Goal: Task Accomplishment & Management: Use online tool/utility

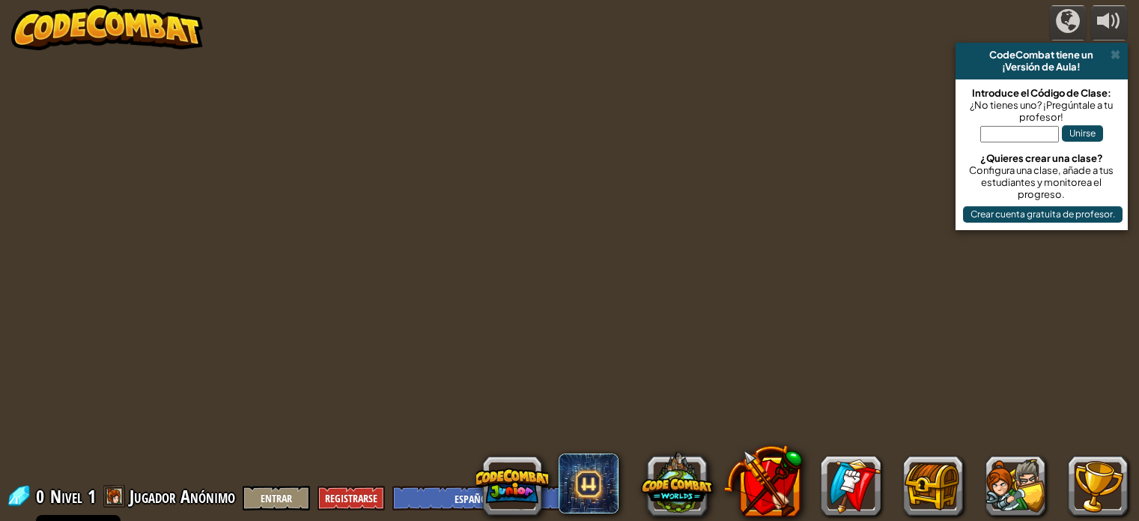
select select "es-ES"
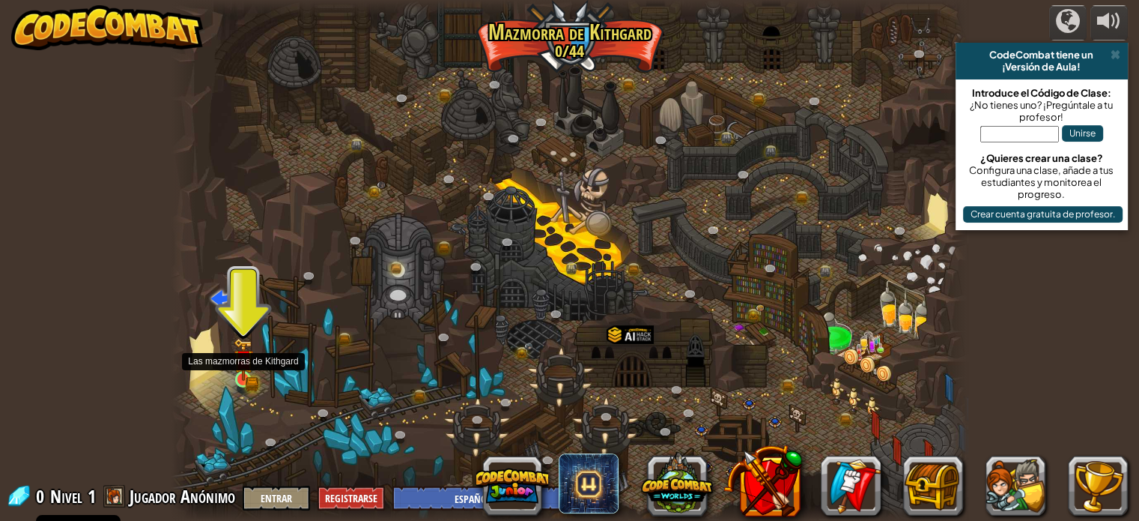
click at [249, 365] on img at bounding box center [242, 359] width 11 height 11
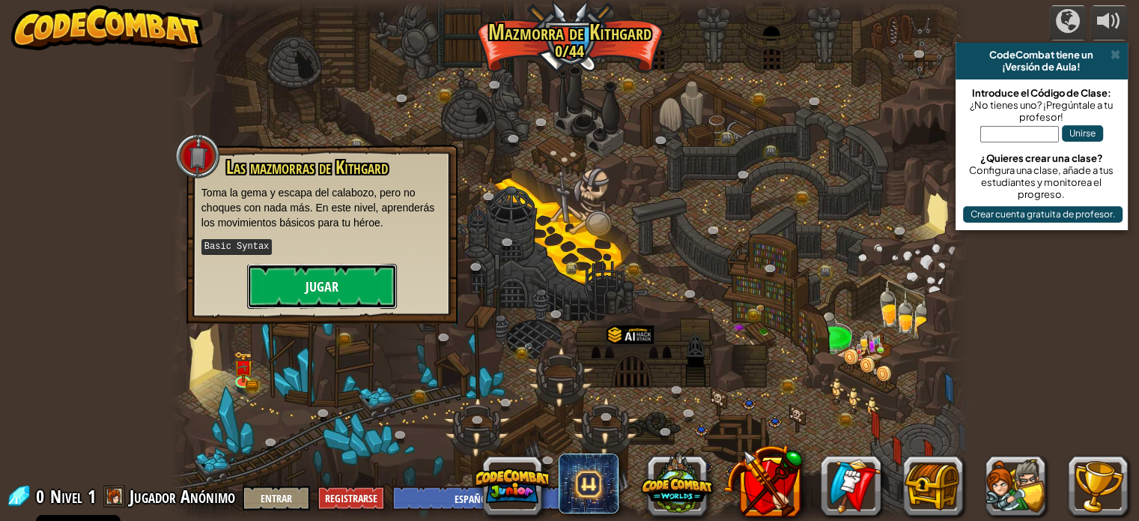
click at [351, 264] on button "Jugar" at bounding box center [322, 286] width 150 height 45
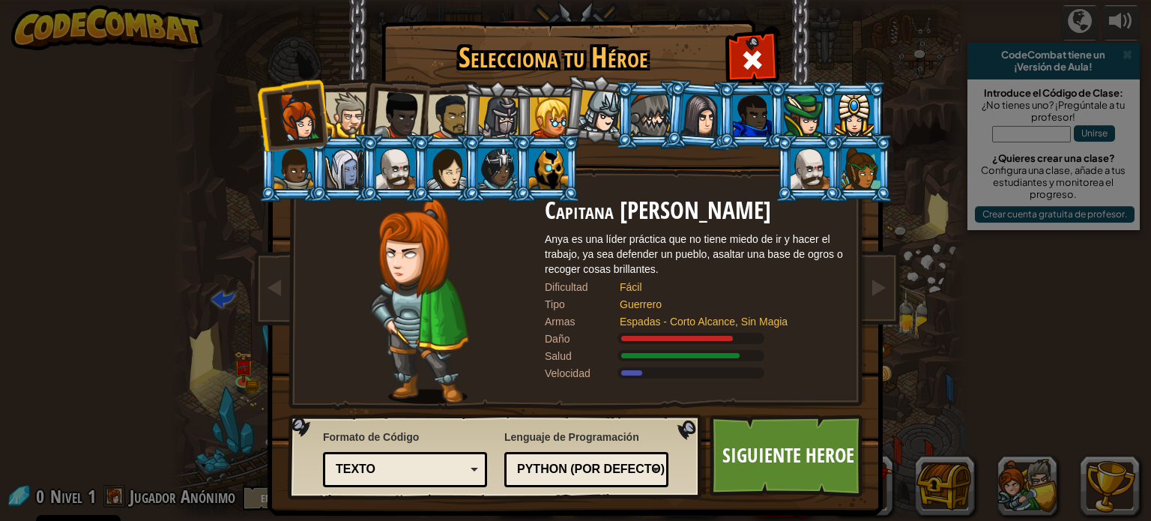
click at [399, 168] on div at bounding box center [395, 168] width 39 height 40
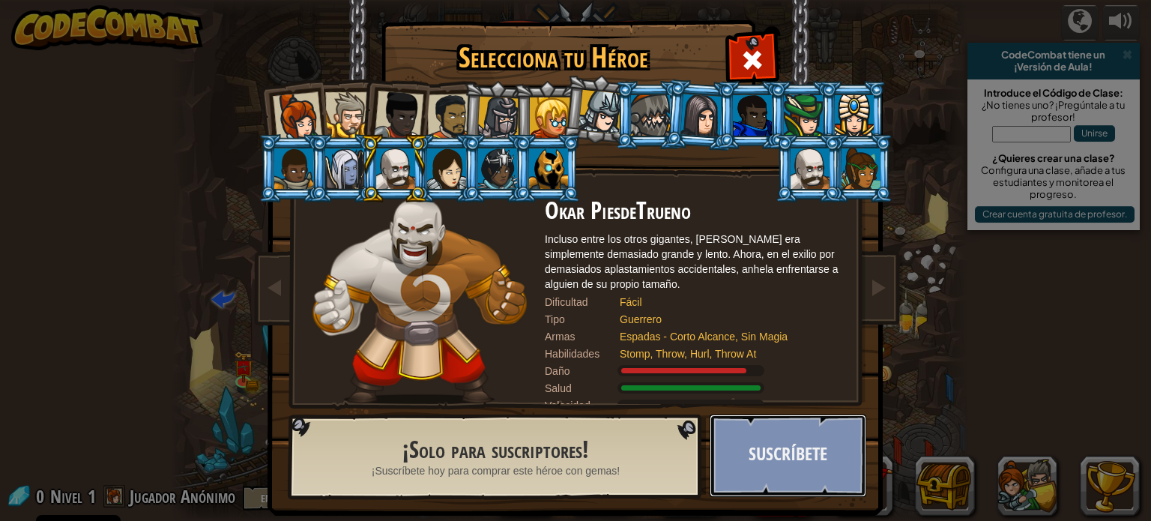
click at [812, 464] on button "Suscríbete" at bounding box center [787, 455] width 157 height 82
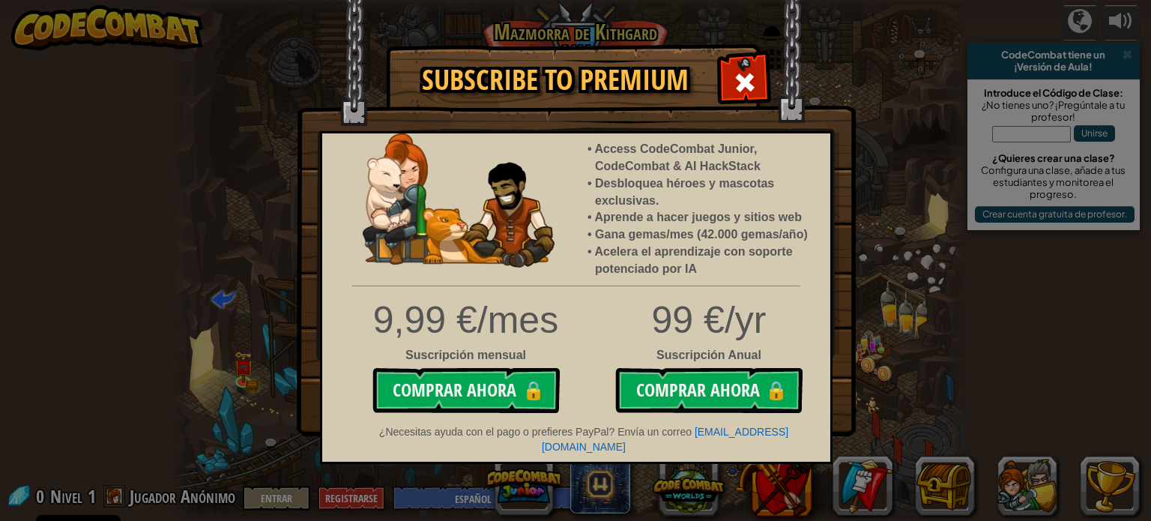
click at [767, 69] on img at bounding box center [576, 218] width 559 height 436
click at [754, 74] on span at bounding box center [745, 82] width 24 height 24
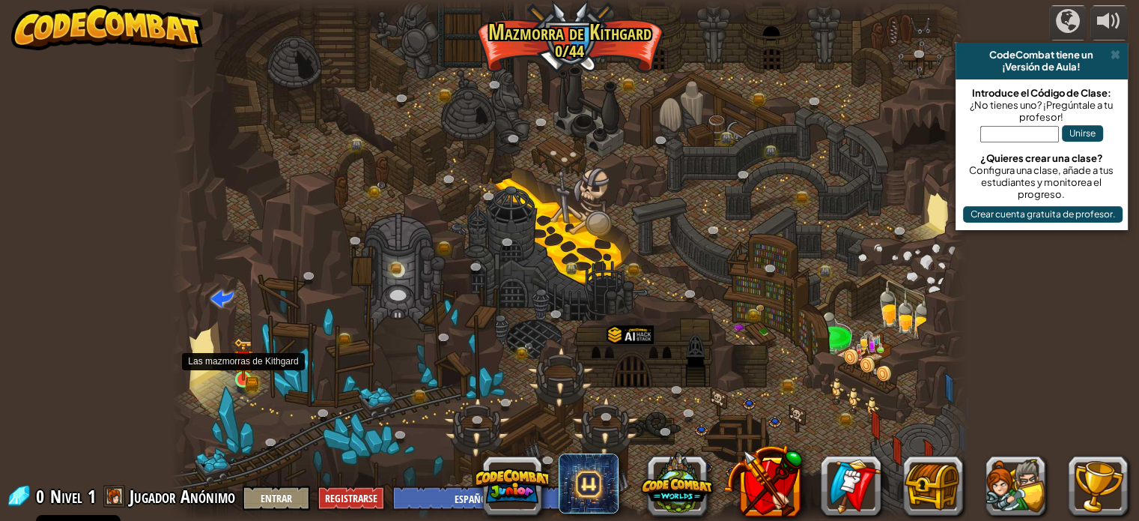
click at [235, 365] on img at bounding box center [243, 359] width 19 height 43
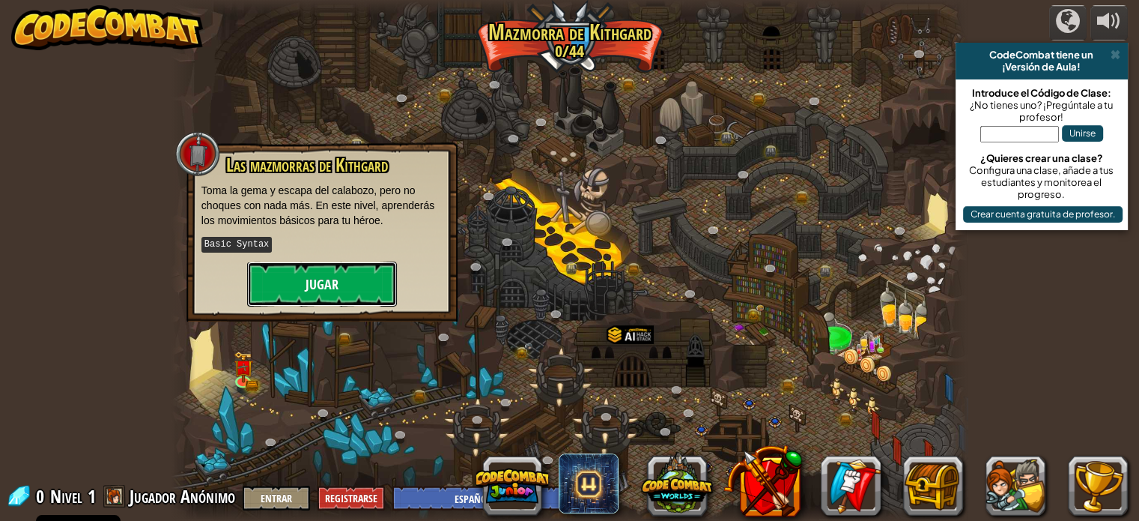
click at [313, 282] on button "Jugar" at bounding box center [322, 283] width 150 height 45
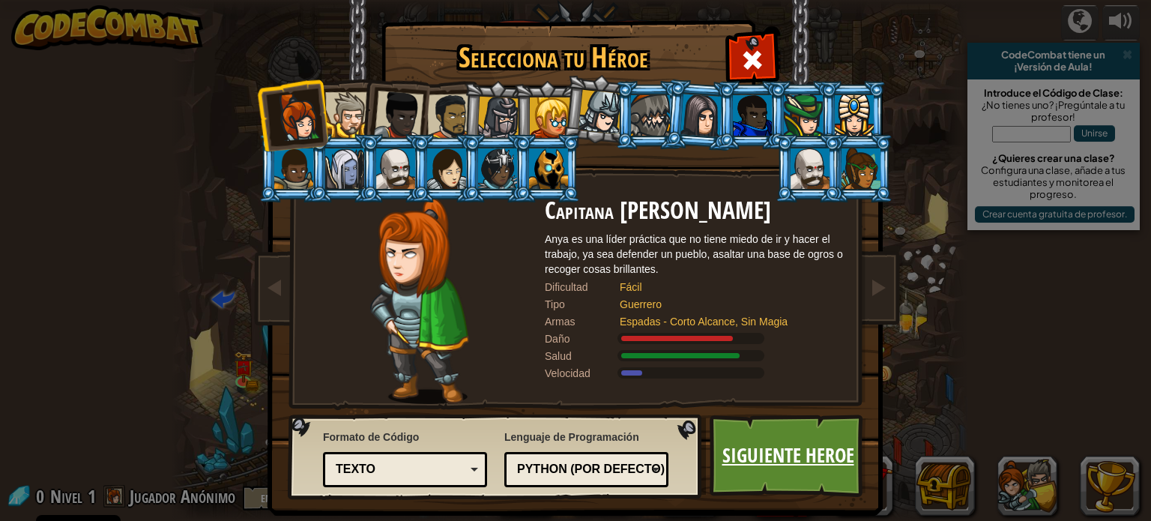
click at [799, 461] on link "Siguiente Heroe" at bounding box center [787, 455] width 157 height 82
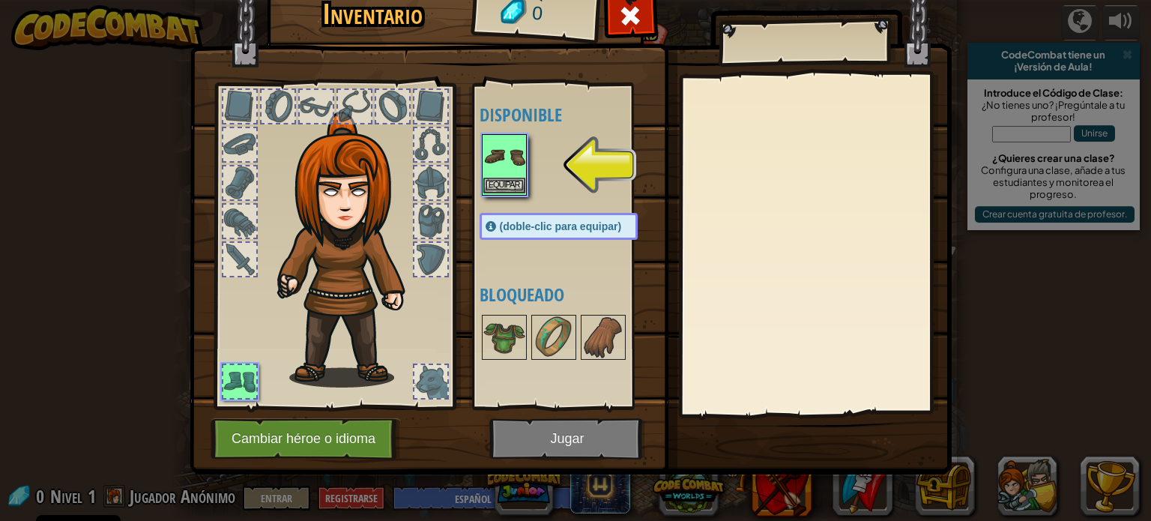
click at [515, 174] on img at bounding box center [504, 157] width 42 height 42
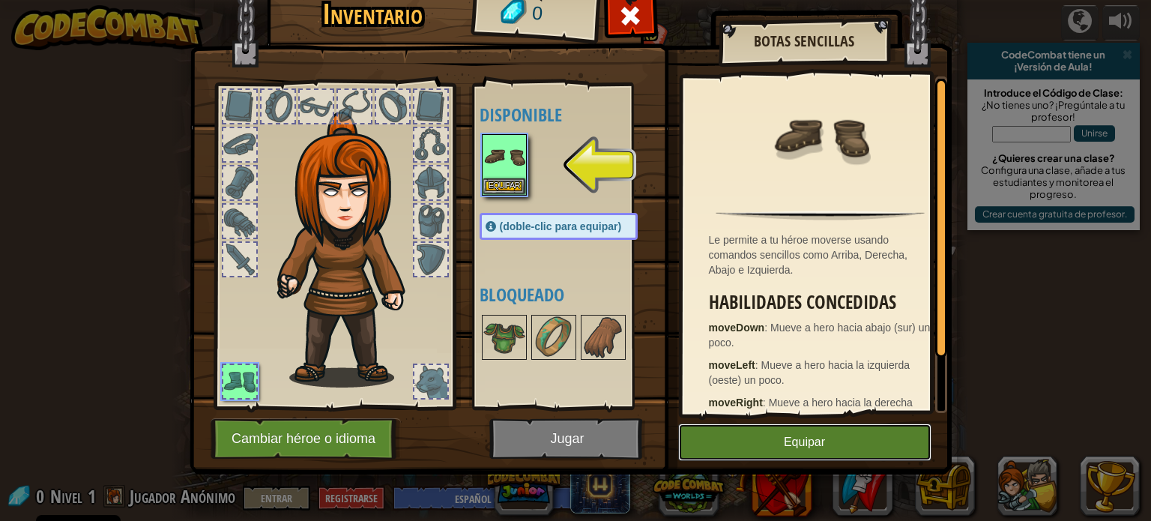
click at [816, 455] on button "Equipar" at bounding box center [804, 441] width 253 height 37
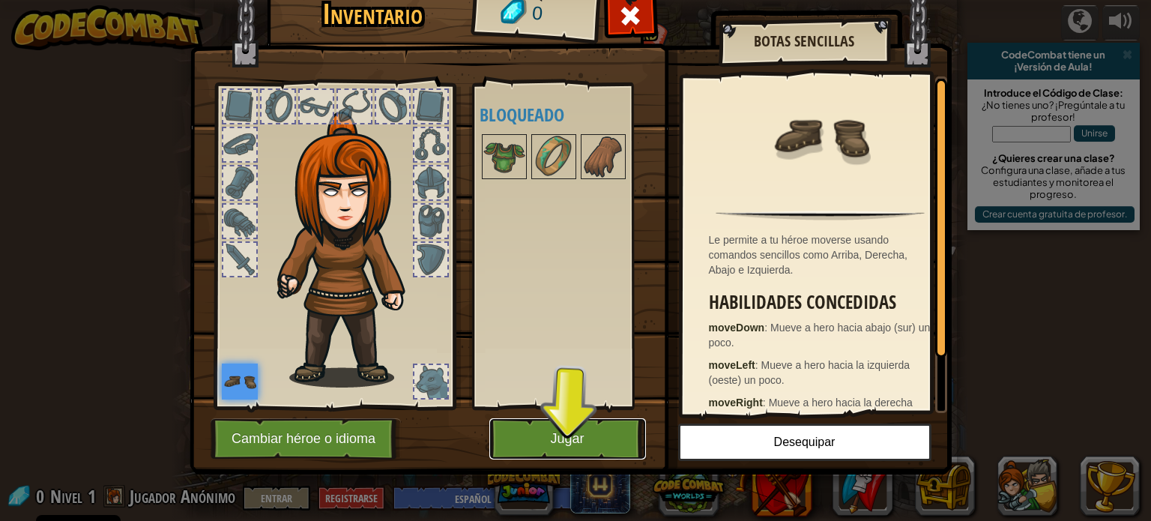
click at [589, 443] on button "Jugar" at bounding box center [567, 438] width 157 height 41
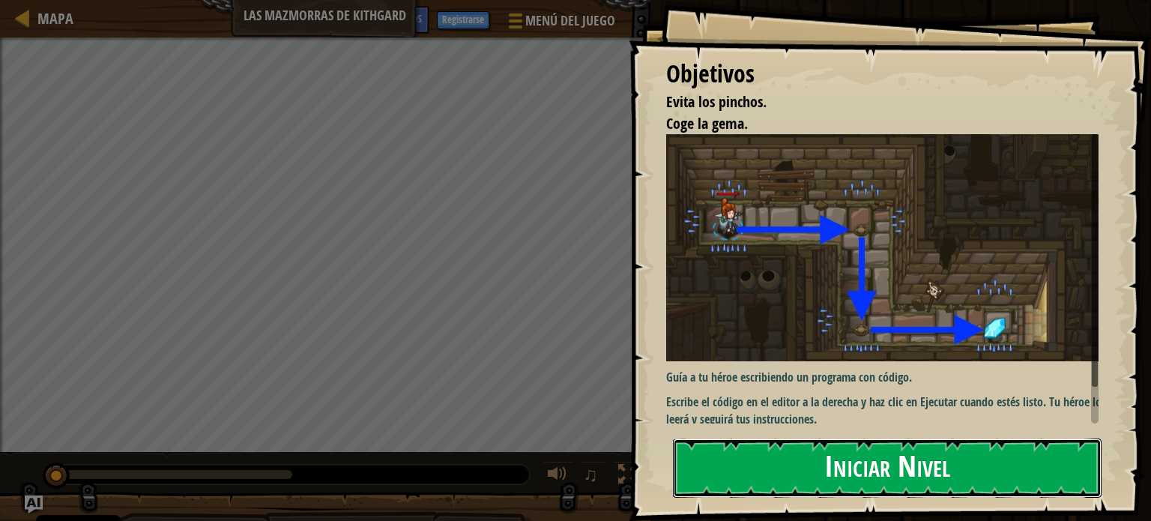
click at [865, 468] on button "Iniciar Nivel" at bounding box center [887, 467] width 429 height 59
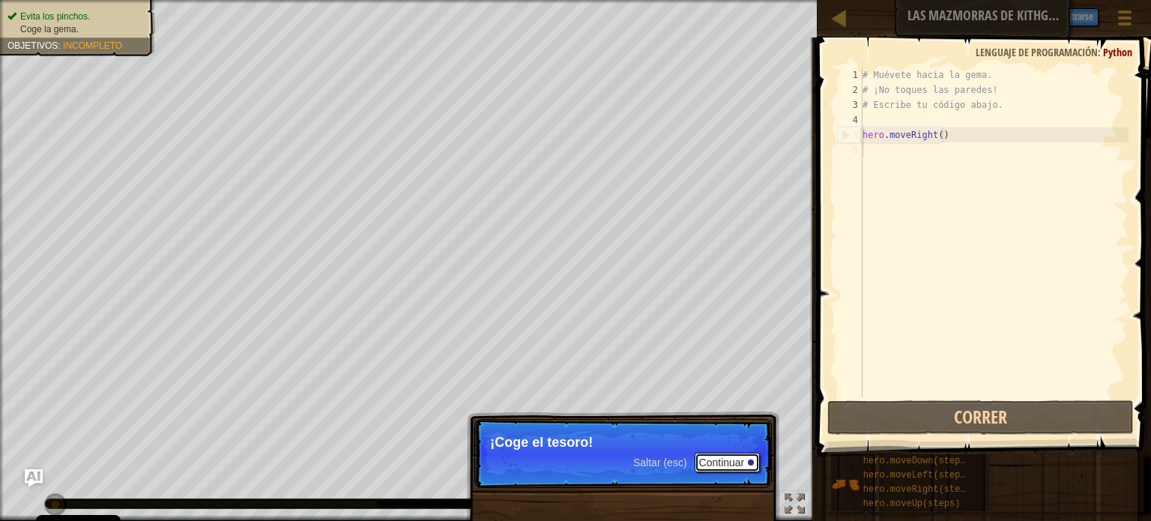
click at [745, 469] on button "Continuar" at bounding box center [727, 461] width 66 height 19
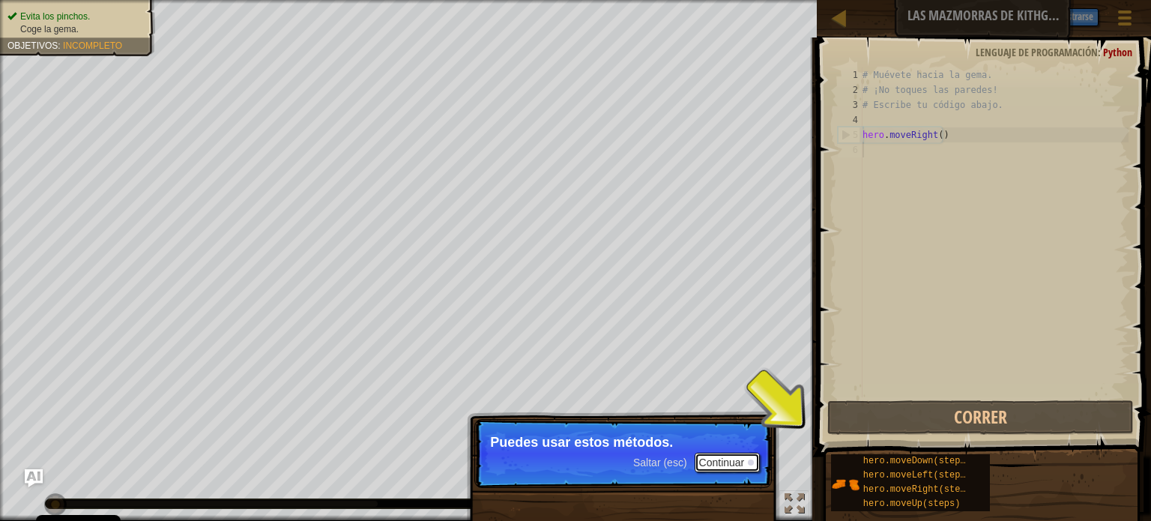
click at [695, 465] on button "Continuar" at bounding box center [727, 461] width 66 height 19
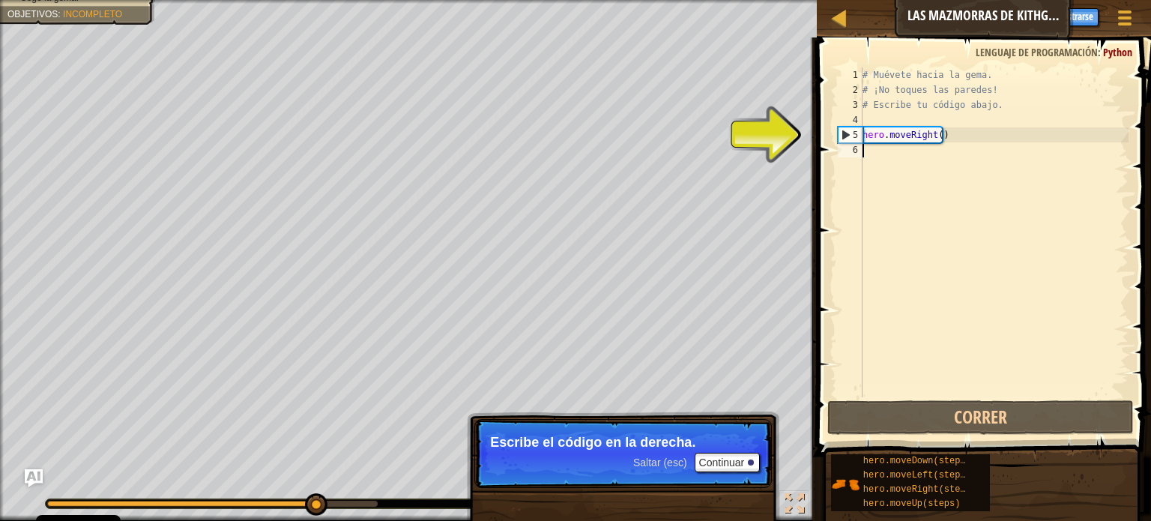
click at [916, 155] on div "# Muévete hacia la gema. # ¡No toques las paredes! # Escribe tu código abajo. h…" at bounding box center [993, 247] width 269 height 360
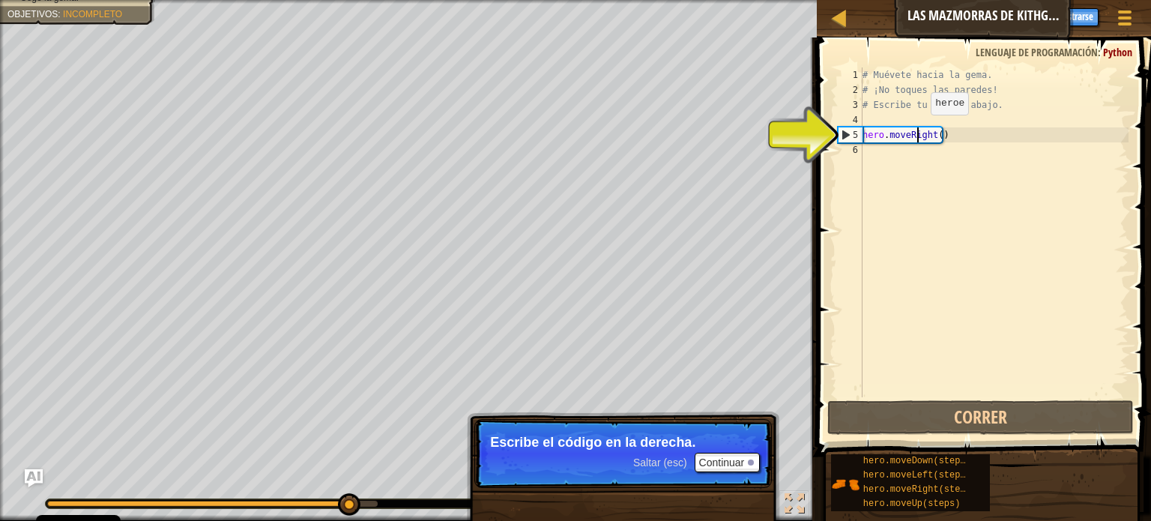
click at [917, 129] on div "# Muévete hacia la gema. # ¡No toques las paredes! # Escribe tu código abajo. h…" at bounding box center [993, 247] width 269 height 360
type textarea "hero.moveRight()"
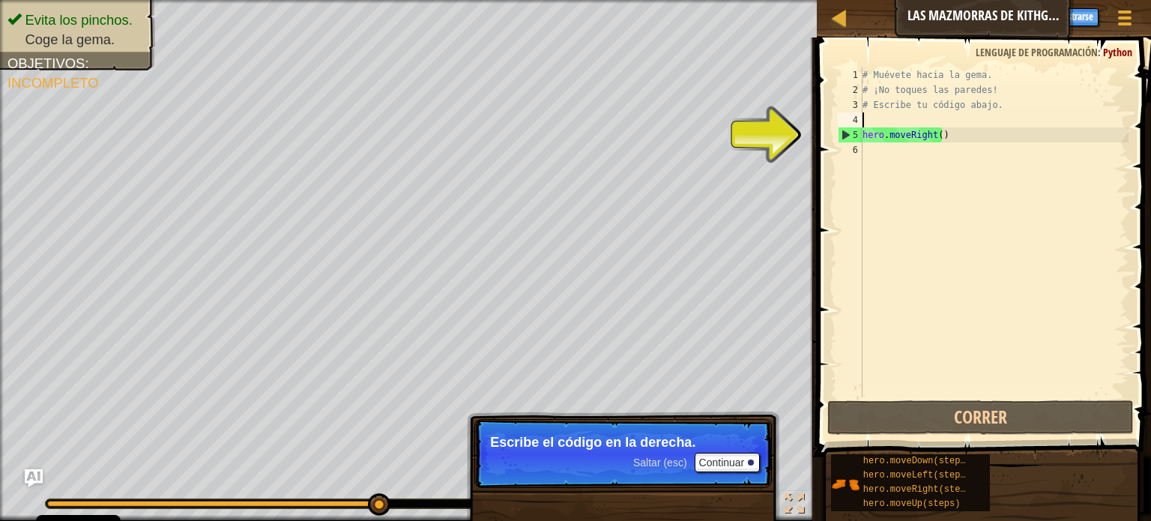
click at [896, 115] on div "# Muévete hacia la gema. # ¡No toques las paredes! # Escribe tu código abajo. h…" at bounding box center [993, 247] width 269 height 360
click at [881, 136] on div "# Muévete hacia la gema. # ¡No toques las paredes! # Escribe tu código abajo. h…" at bounding box center [993, 247] width 269 height 360
type textarea "hero.moveRight()"
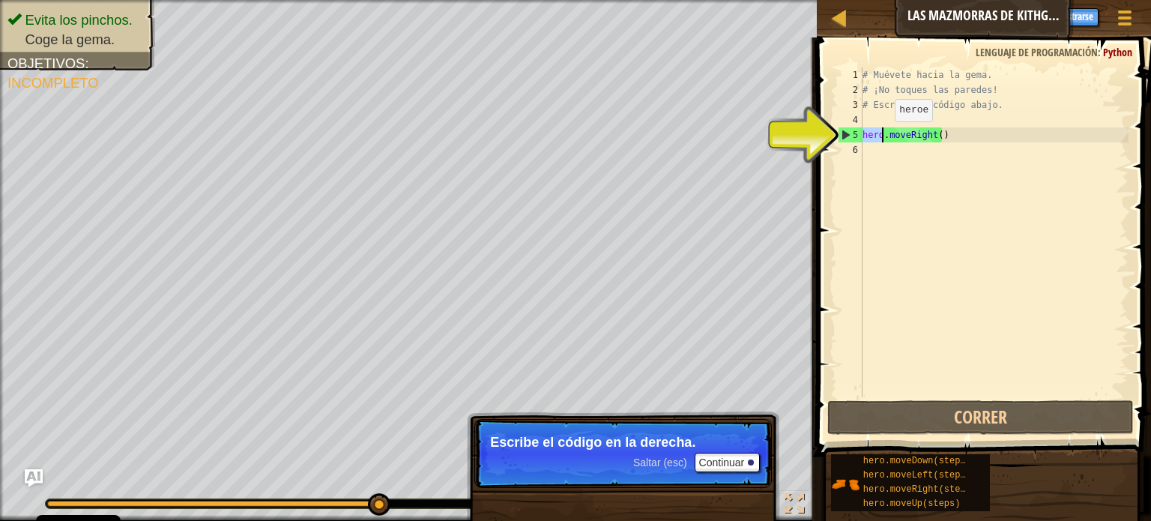
click at [881, 136] on div "# Muévete hacia la gema. # ¡No toques las paredes! # Escribe tu código abajo. h…" at bounding box center [993, 247] width 269 height 360
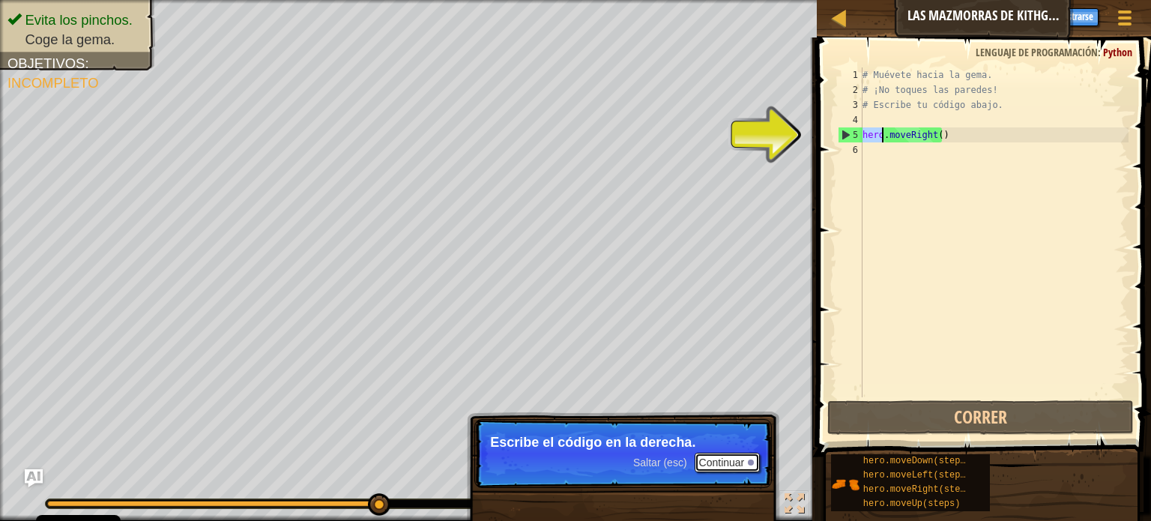
click at [727, 463] on button "Continuar" at bounding box center [727, 461] width 66 height 19
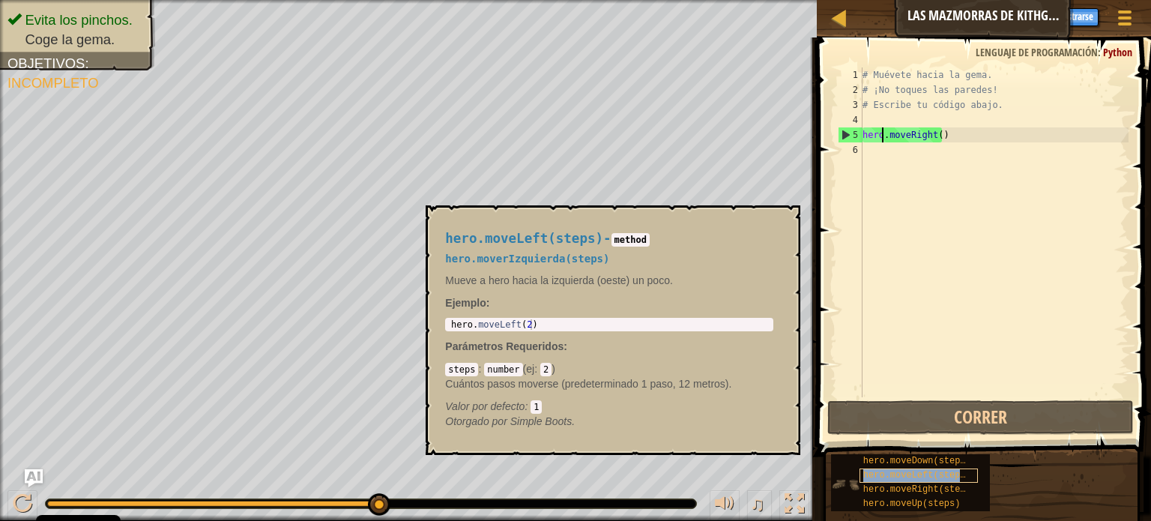
click at [951, 475] on span "hero.moveLeft(steps)" at bounding box center [917, 475] width 108 height 10
click at [933, 125] on div "# Muévete hacia la gema. # ¡No toques las paredes! # Escribe tu código abajo. h…" at bounding box center [993, 247] width 269 height 360
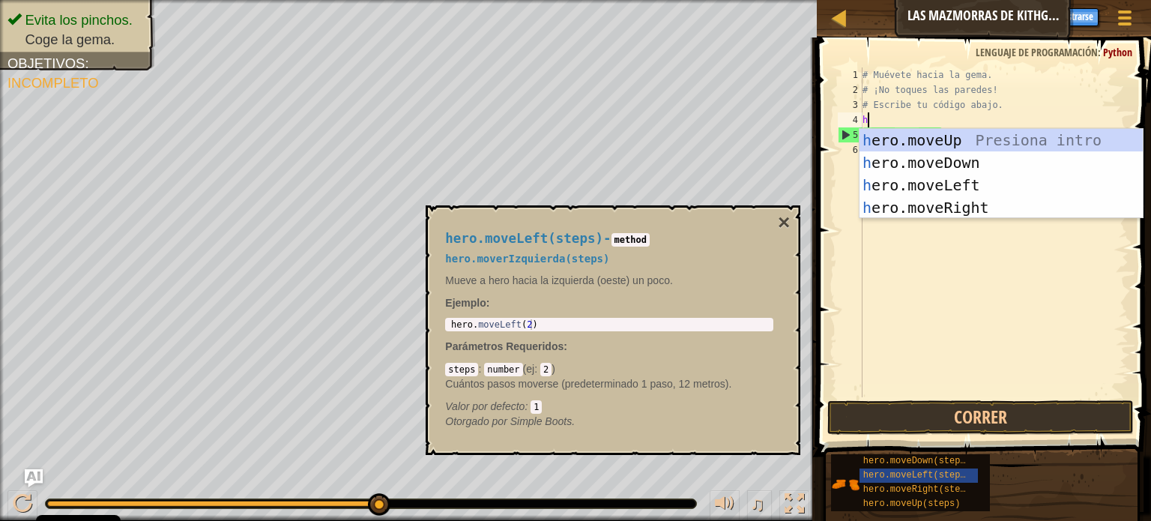
type textarea "he"
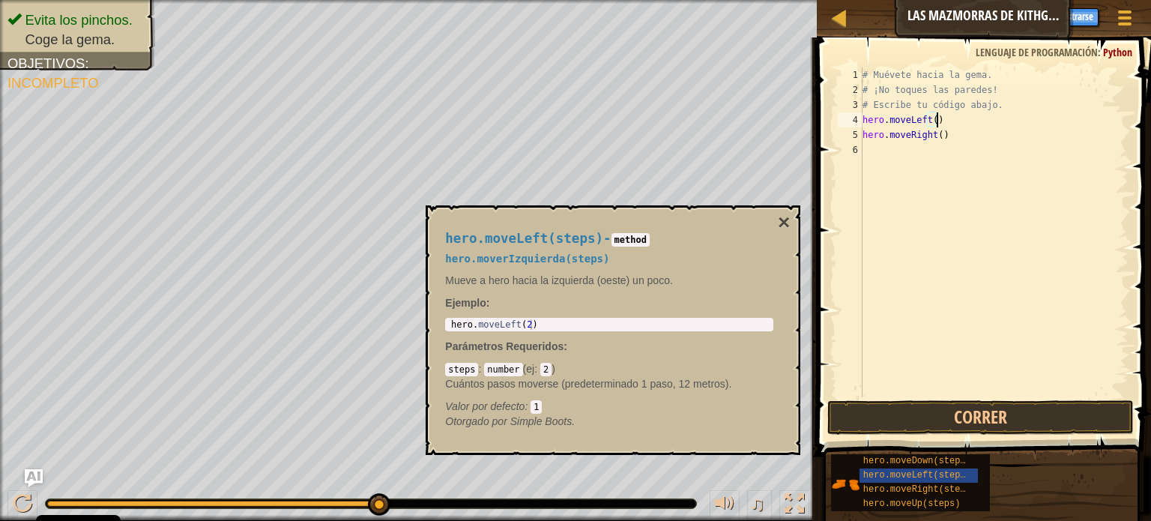
type textarea "hero.moveRight()"
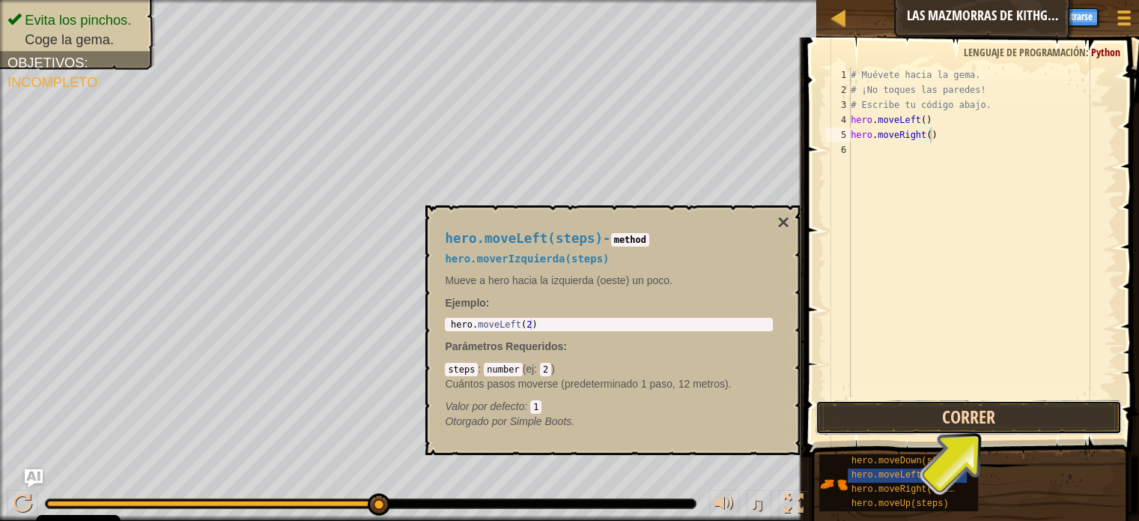
click at [899, 417] on button "Correr" at bounding box center [969, 417] width 306 height 34
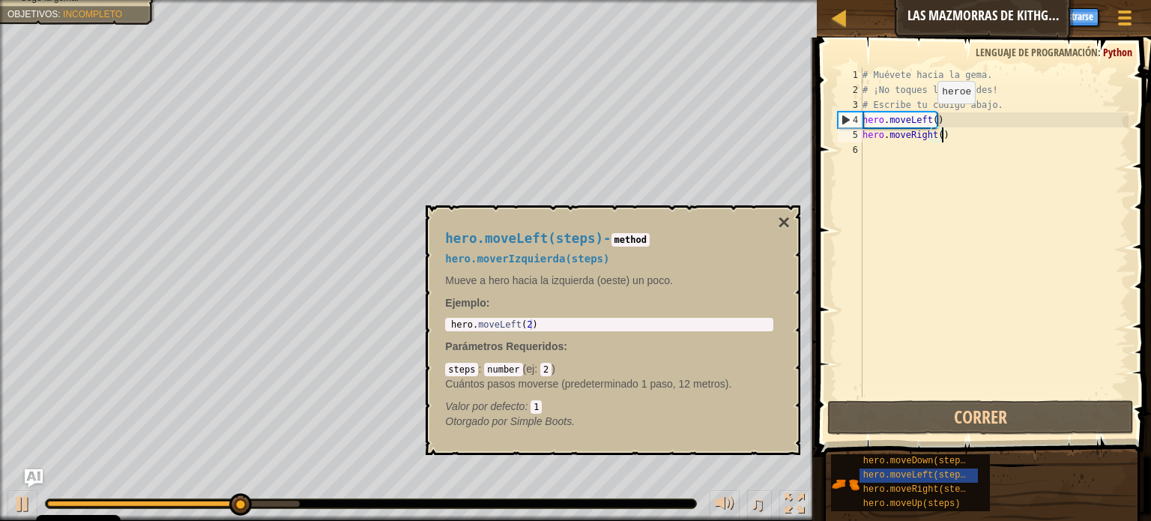
click at [924, 118] on div "# Muévete hacia la gema. # ¡No toques las paredes! # Escribe tu código abajo. h…" at bounding box center [993, 247] width 269 height 360
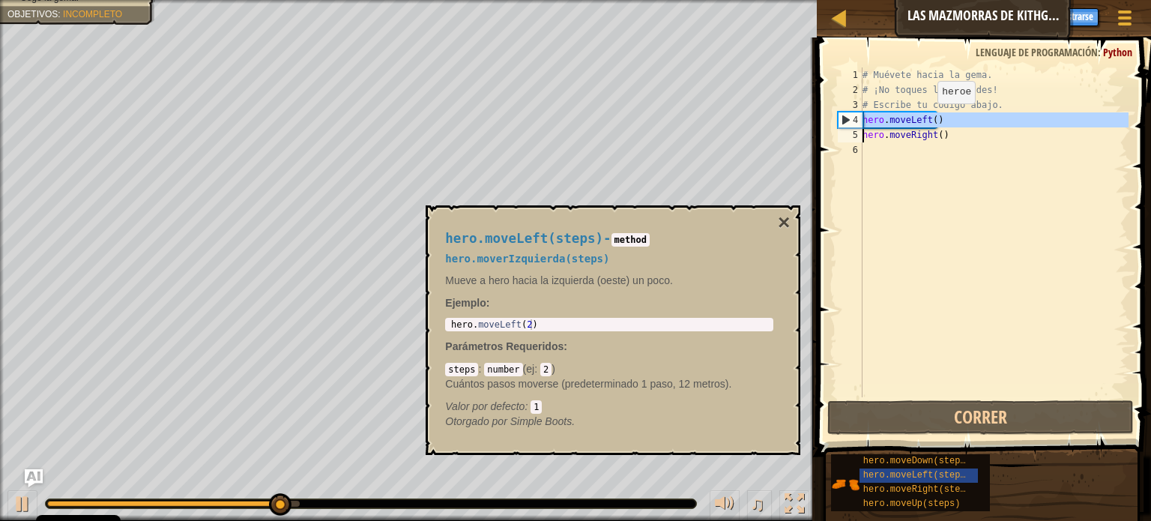
type textarea "hero.moveRight()"
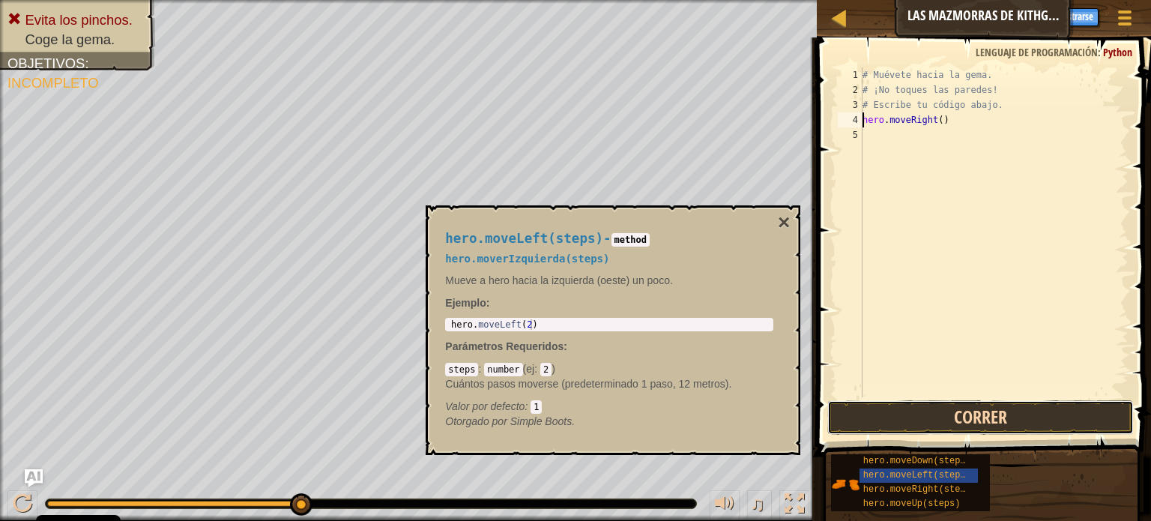
click at [977, 421] on button "Correr" at bounding box center [980, 417] width 306 height 34
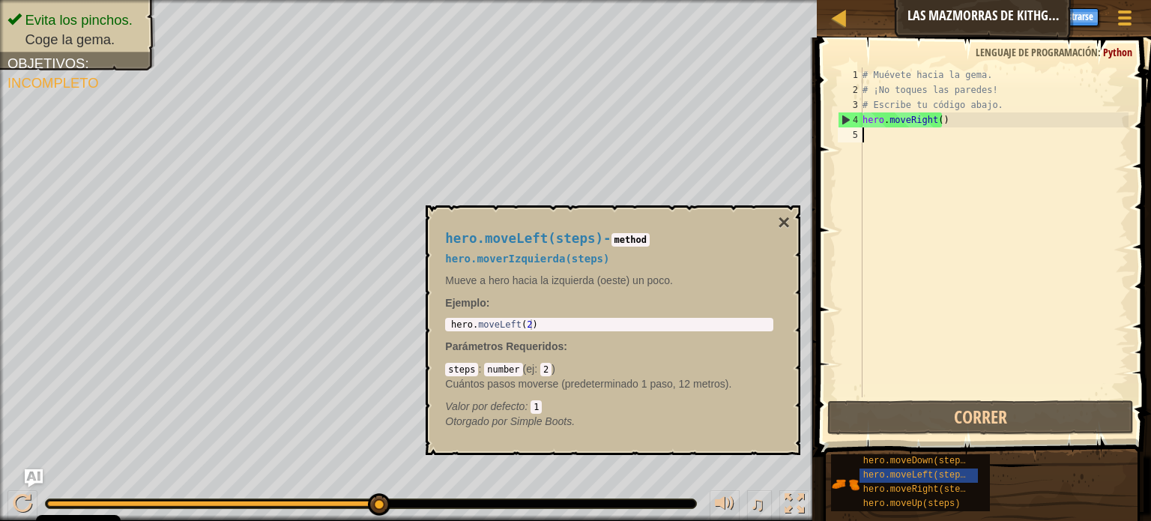
click at [993, 140] on div "# Muévete hacia la gema. # ¡No toques las paredes! # Escribe tu código abajo. h…" at bounding box center [993, 247] width 269 height 360
click at [929, 458] on span "hero.moveDown(steps)" at bounding box center [917, 460] width 108 height 10
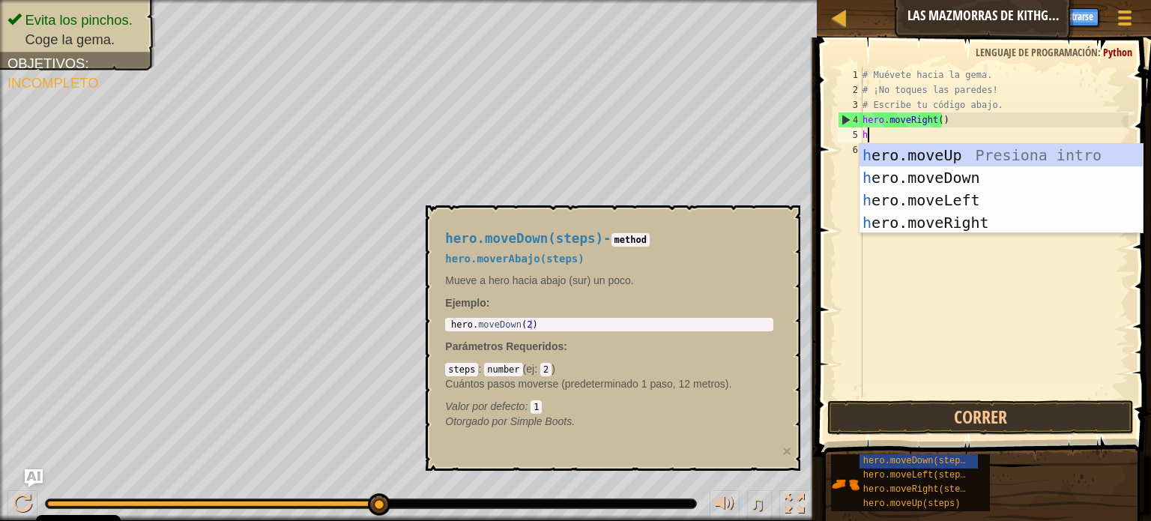
type textarea "her"
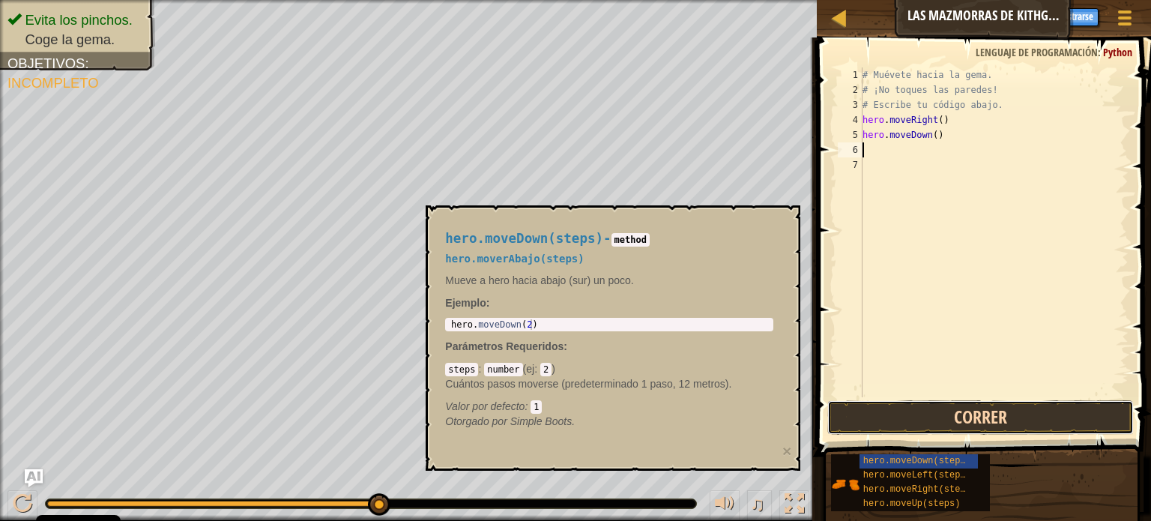
click at [1014, 426] on button "Correr" at bounding box center [980, 417] width 306 height 34
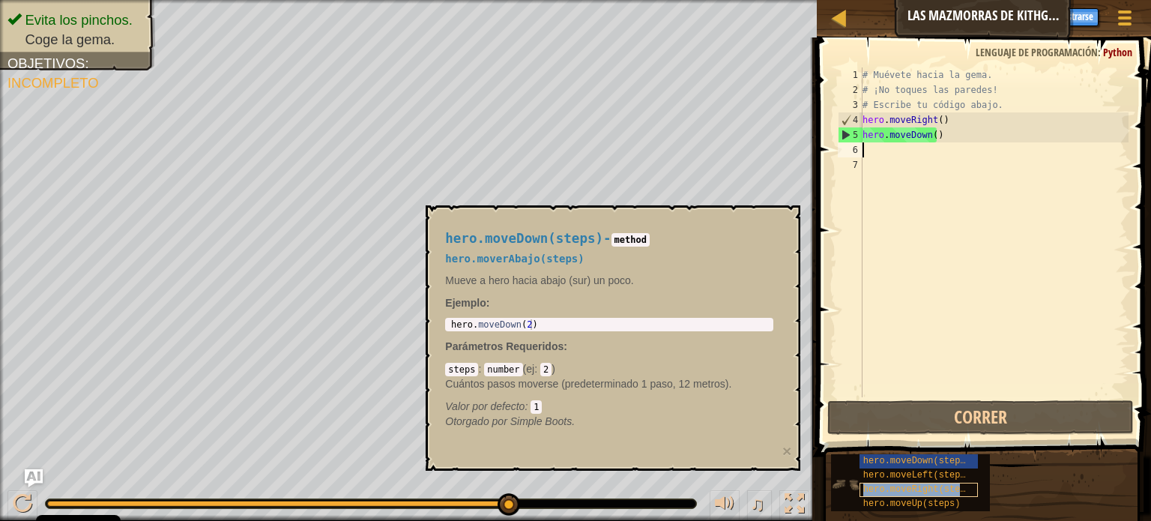
click at [962, 488] on span "hero.moveRight(steps)" at bounding box center [919, 489] width 113 height 10
click at [961, 488] on span "hero.moveRight(steps)" at bounding box center [919, 489] width 113 height 10
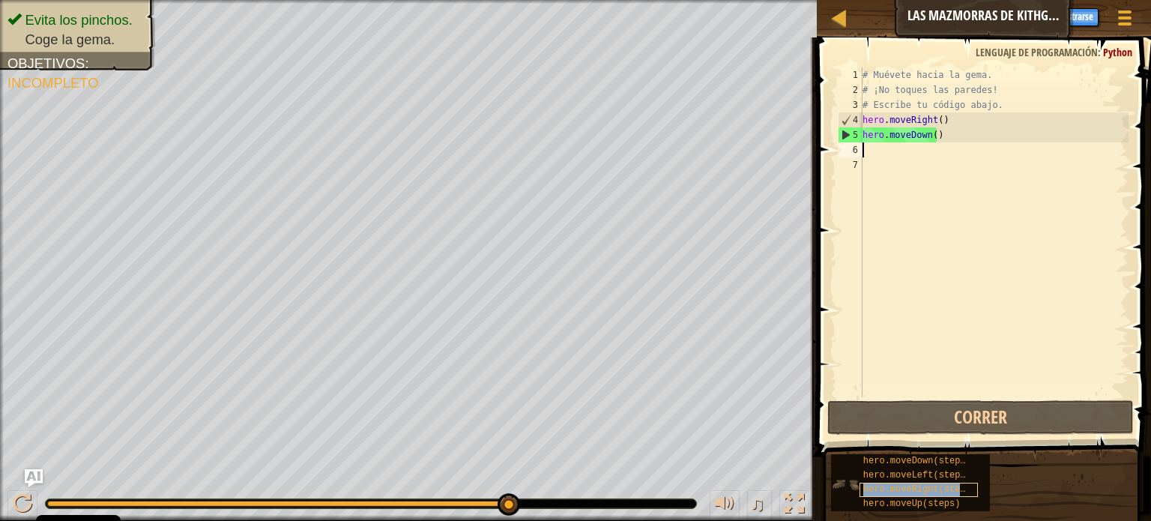
click at [961, 488] on span "hero.moveRight(steps)" at bounding box center [919, 489] width 113 height 10
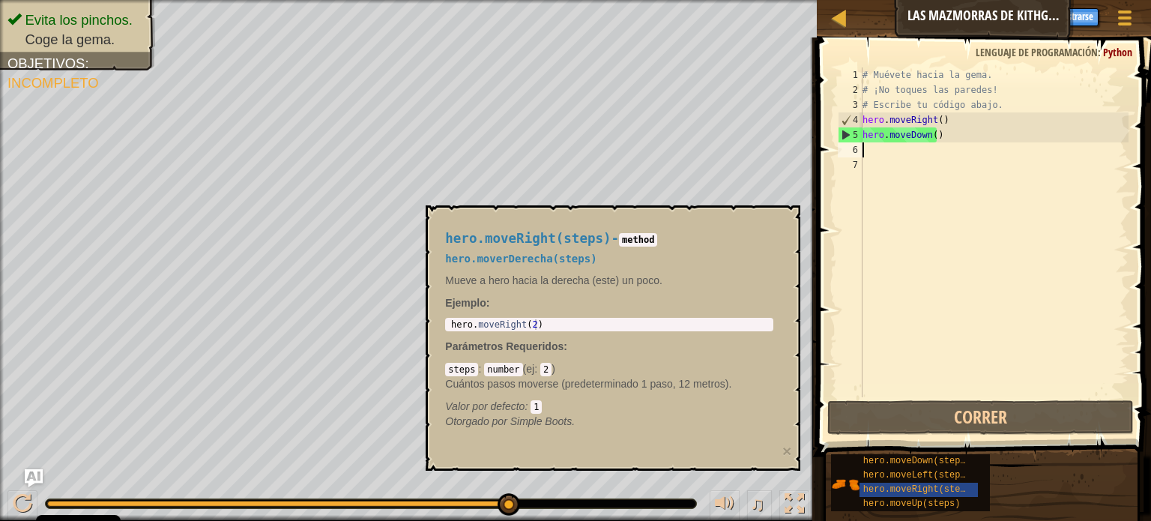
type textarea "he"
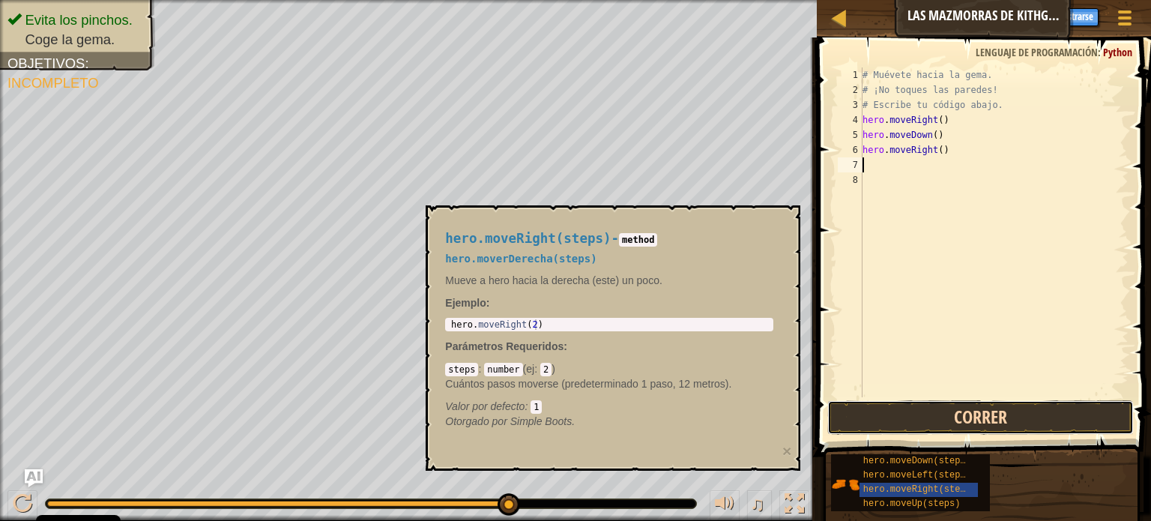
click at [1057, 428] on button "Correr" at bounding box center [980, 417] width 306 height 34
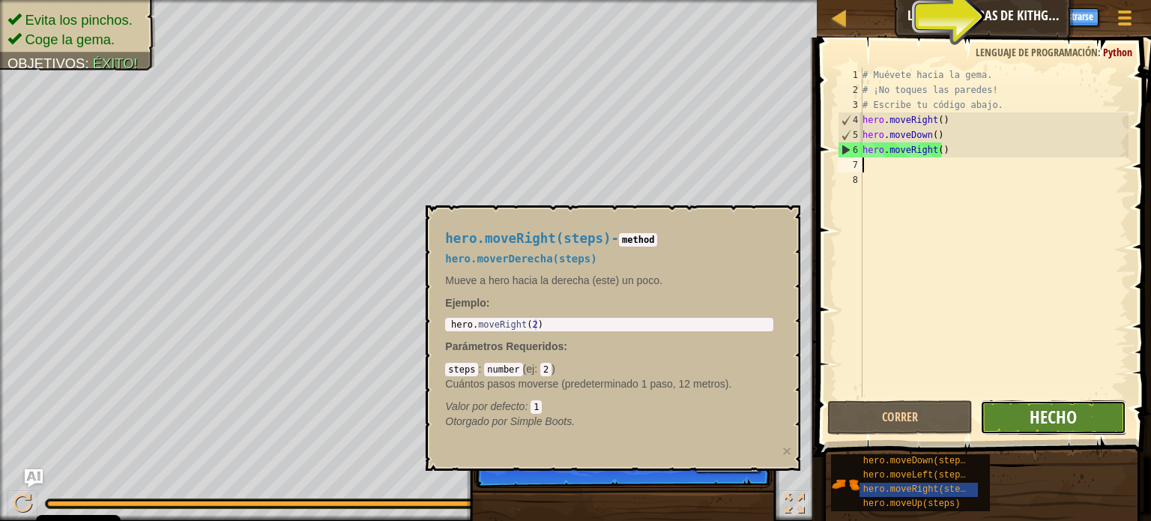
click at [1044, 408] on span "Hecho" at bounding box center [1052, 417] width 47 height 24
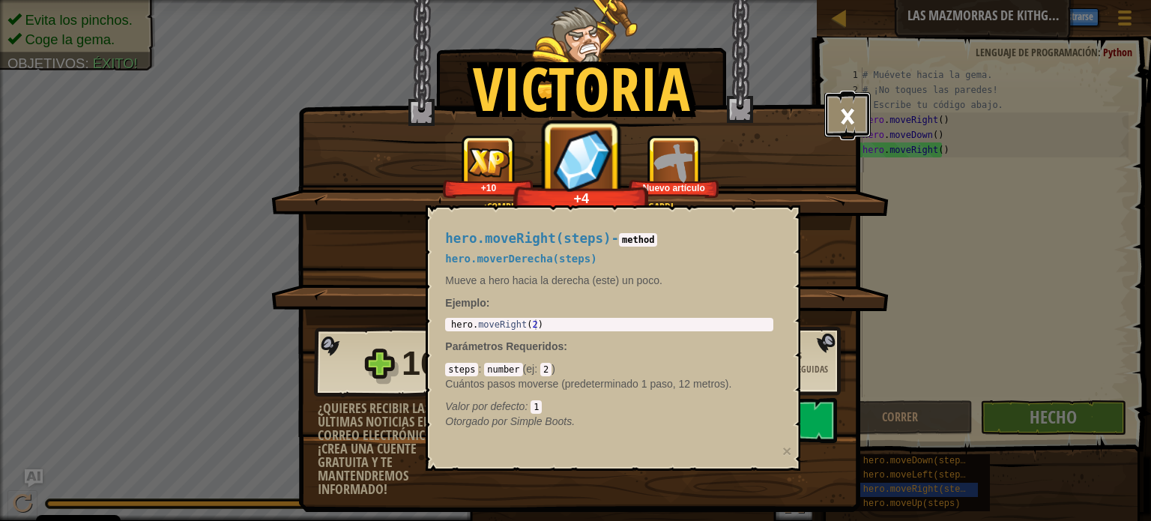
click at [839, 119] on button "×" at bounding box center [847, 114] width 46 height 45
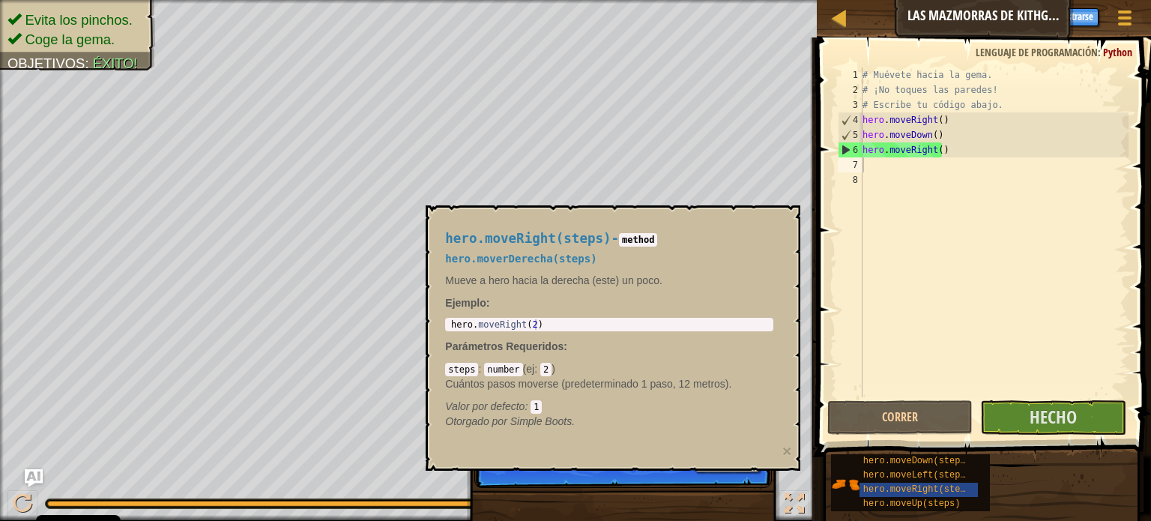
click at [611, 356] on div "hero.moveRight(steps) - method hero.moverDerecha(steps) Mueve a hero hacia la d…" at bounding box center [609, 329] width 349 height 225
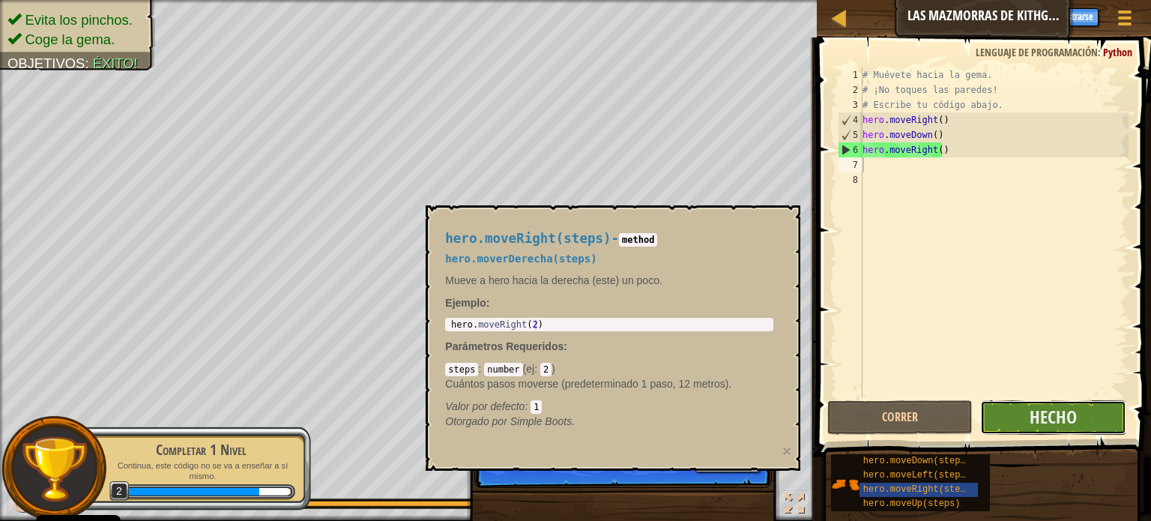
click at [1095, 412] on button "Hecho" at bounding box center [1053, 417] width 146 height 34
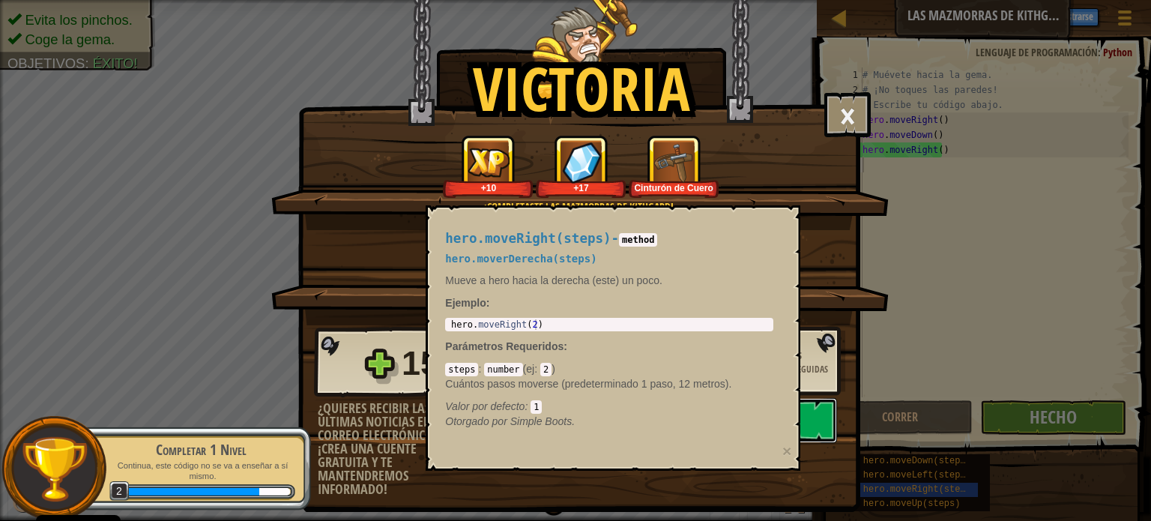
click at [817, 422] on button "Continuar" at bounding box center [740, 420] width 193 height 45
select select "es-ES"
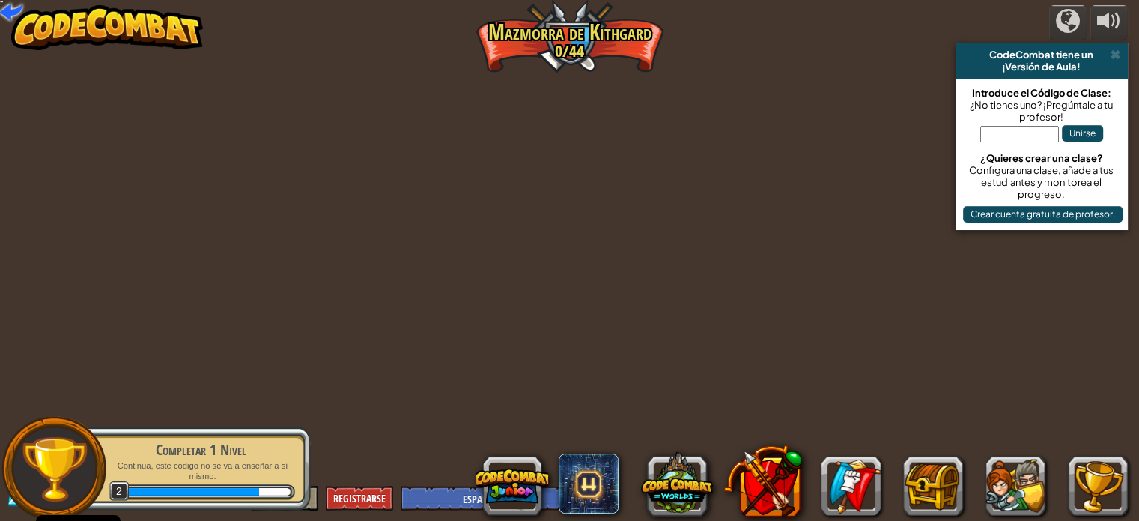
select select "es-ES"
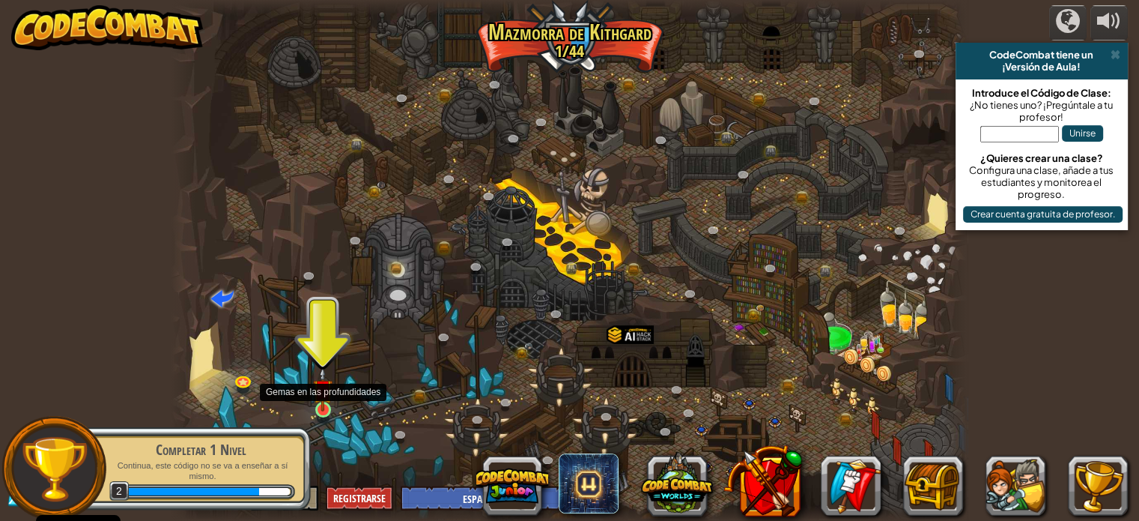
click at [328, 407] on img at bounding box center [322, 388] width 19 height 45
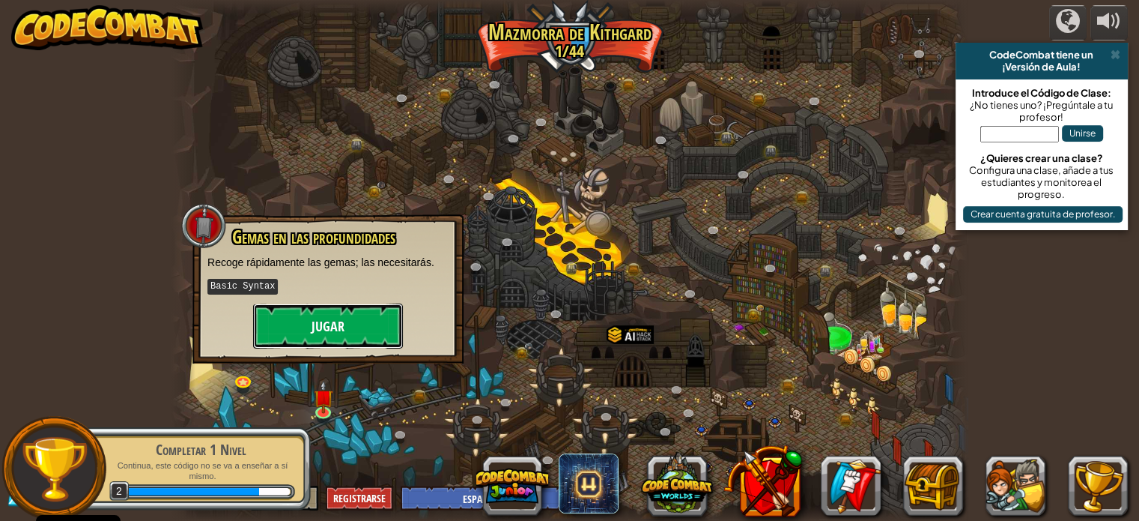
click at [343, 327] on button "Jugar" at bounding box center [328, 325] width 150 height 45
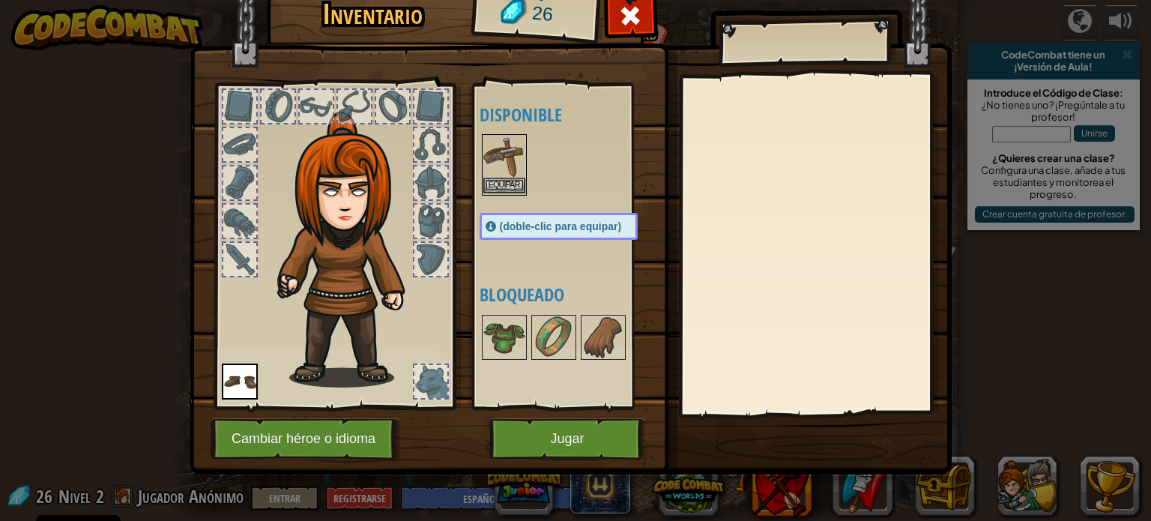
click at [518, 172] on img at bounding box center [504, 157] width 42 height 42
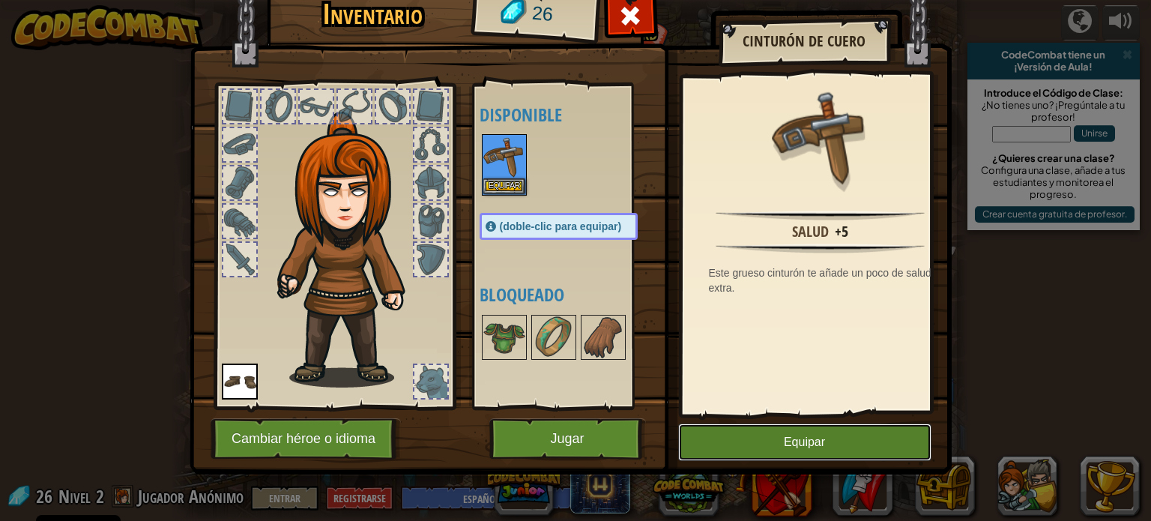
click at [815, 444] on button "Equipar" at bounding box center [804, 441] width 253 height 37
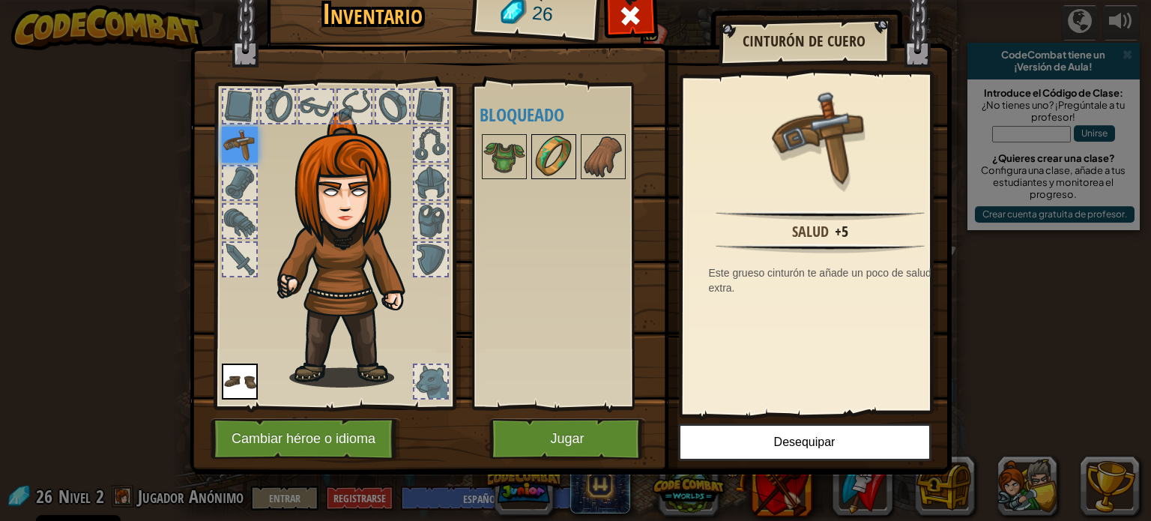
click at [542, 155] on img at bounding box center [554, 157] width 42 height 42
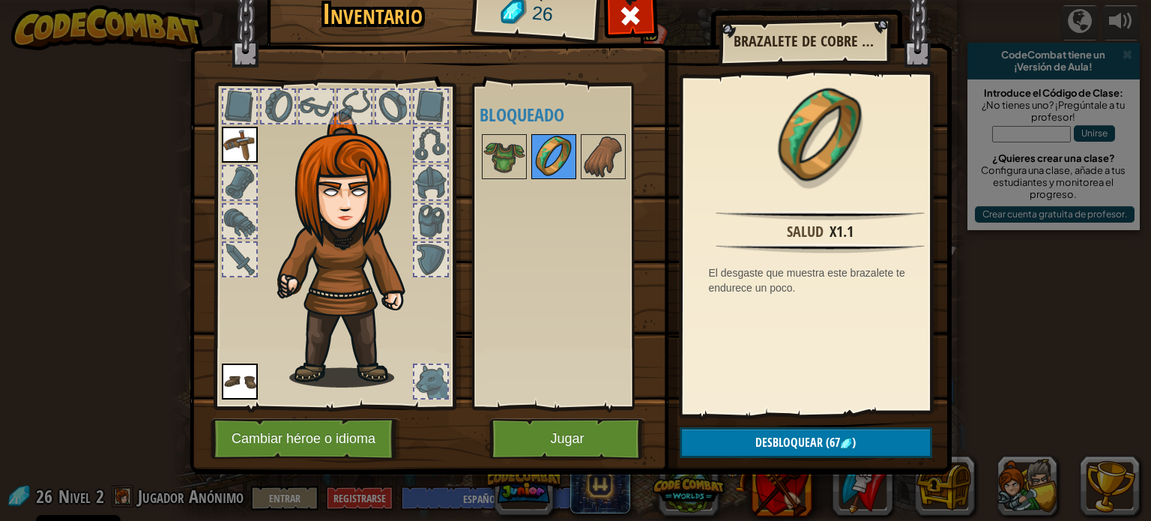
click at [533, 159] on img at bounding box center [554, 157] width 42 height 42
click at [522, 157] on img at bounding box center [504, 157] width 42 height 42
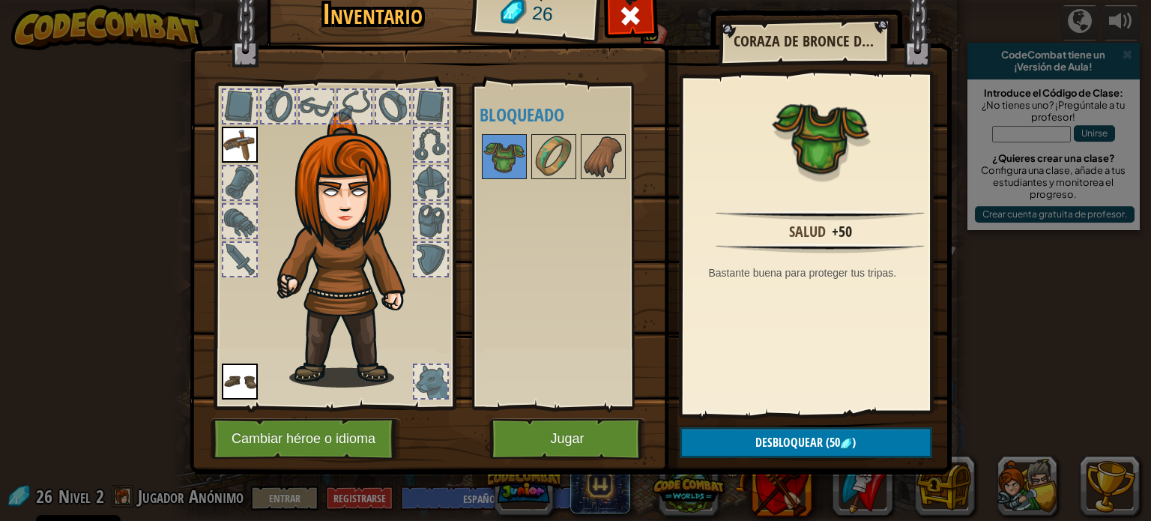
click at [536, 410] on img at bounding box center [571, 202] width 762 height 544
click at [536, 431] on button "Jugar" at bounding box center [567, 438] width 157 height 41
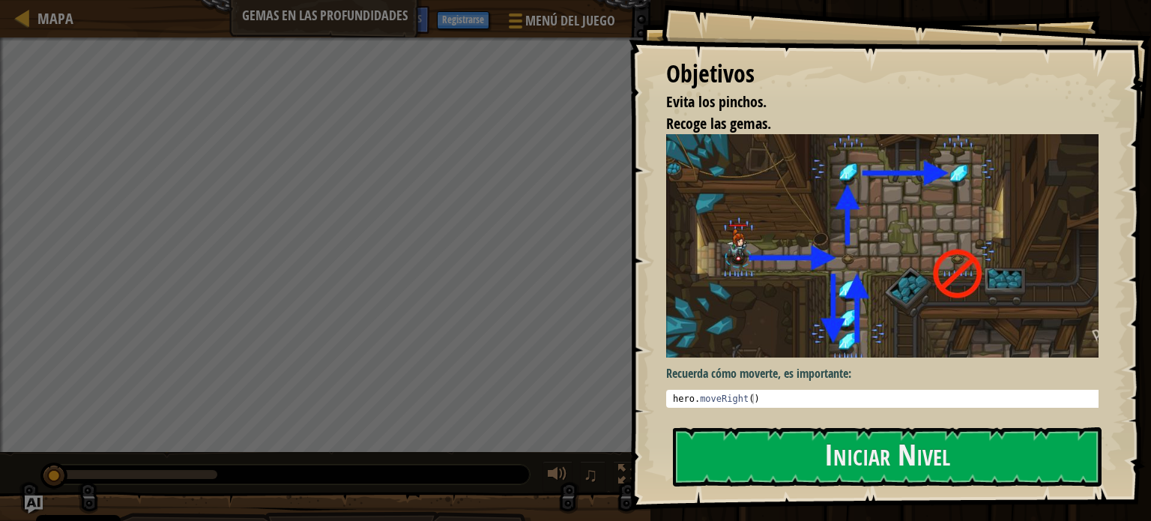
click at [858, 419] on div "Objetivos Evita los pinchos. Recoge las gemas. Recuerda cómo moverte, es import…" at bounding box center [890, 254] width 522 height 509
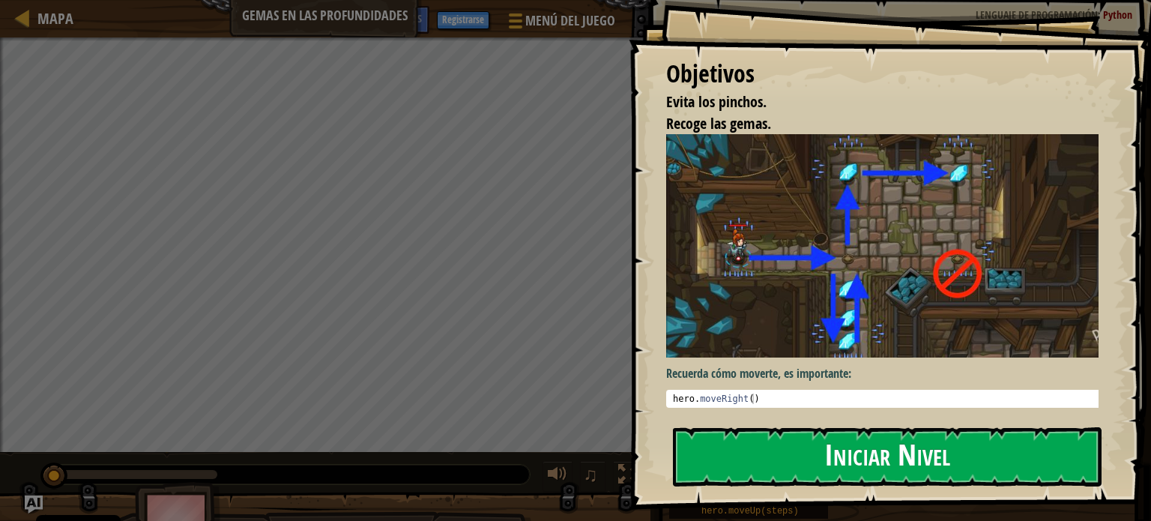
click at [839, 446] on button "Iniciar Nivel" at bounding box center [887, 456] width 429 height 59
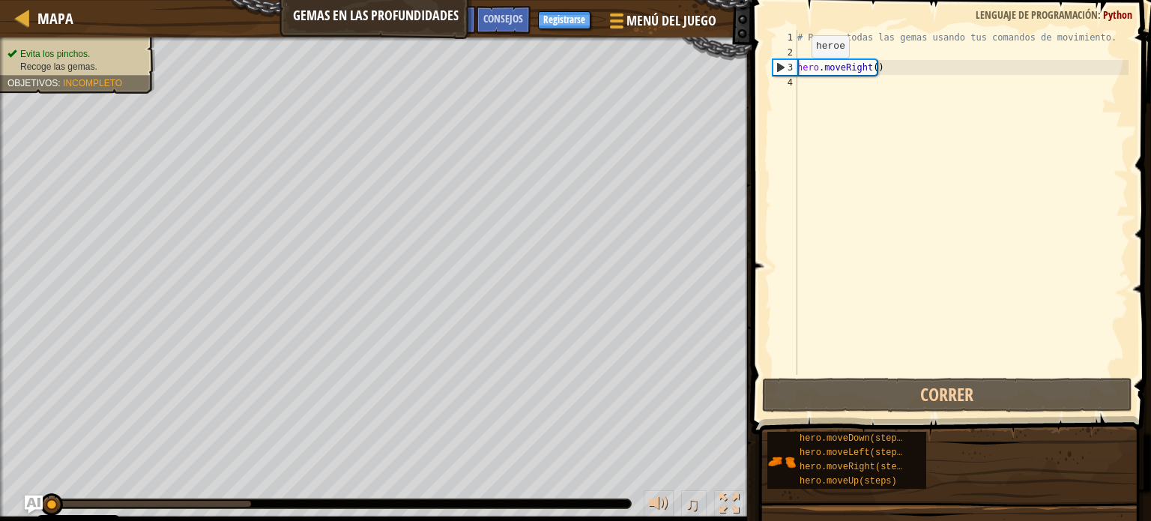
click at [799, 72] on div "# Recoge todas las gemas usando tus comandos de movimiento. hero . moveRight ( )" at bounding box center [961, 217] width 334 height 375
type textarea "hero.moveRight()"
click at [810, 85] on div "# Recoge todas las gemas usando tus comandos de movimiento. hero . moveRight ( )" at bounding box center [961, 217] width 334 height 375
click at [893, 431] on div "hero.moveDown(steps) hero.moveLeft(steps) hero.moveRight(steps) hero.moveUp(ste…" at bounding box center [953, 460] width 374 height 58
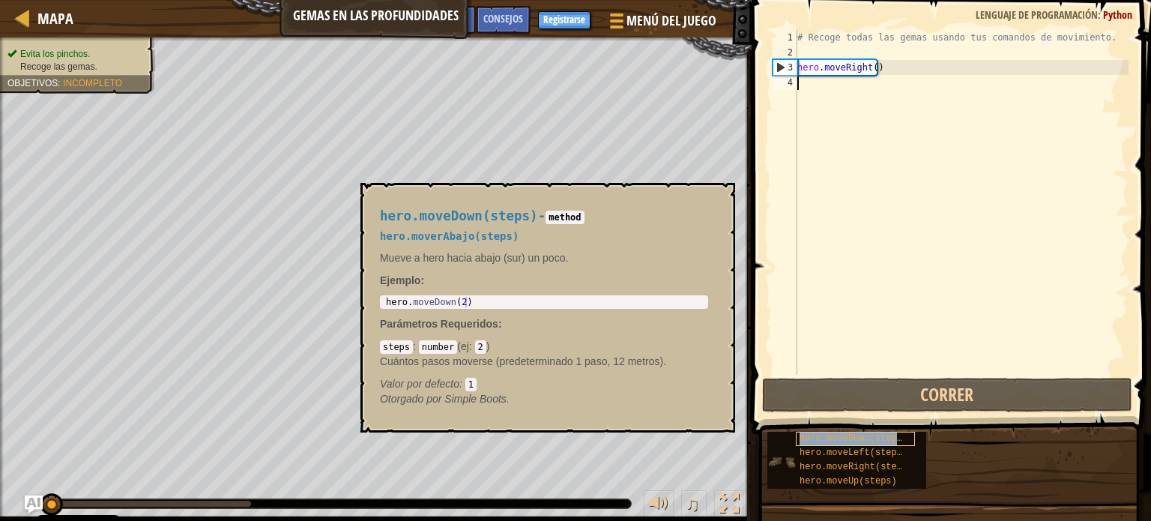
click at [892, 435] on span "hero.moveDown(steps)" at bounding box center [853, 438] width 108 height 10
click at [877, 478] on span "hero.moveUp(steps)" at bounding box center [847, 481] width 97 height 10
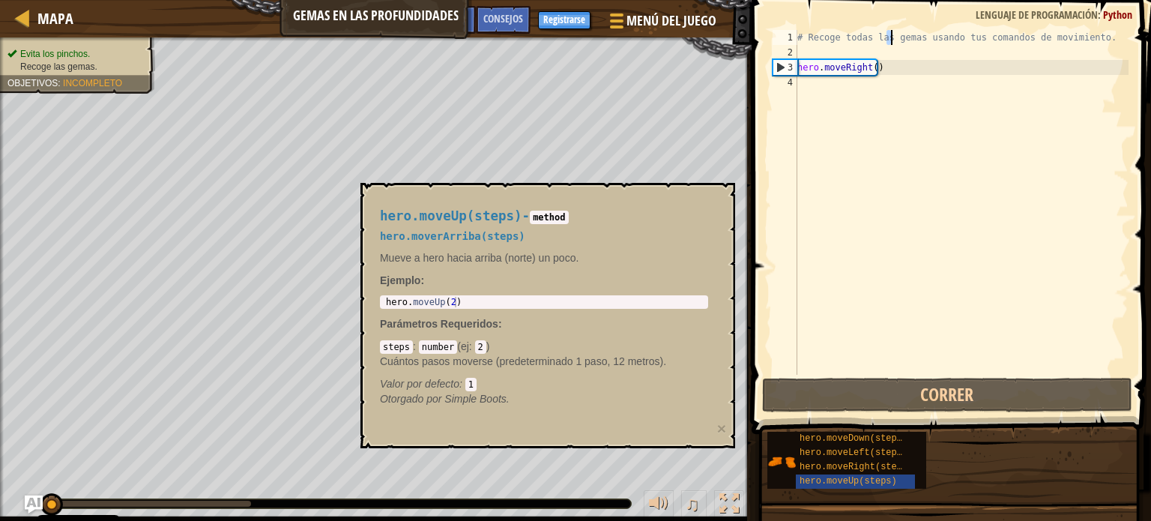
click at [889, 41] on div "# Recoge todas las gemas usando tus comandos de movimiento. hero . moveRight ( )" at bounding box center [961, 217] width 334 height 375
type textarea "# Recoge todas las gemas usando tus comandos de movimiento."
click at [856, 104] on div "# Recoge todas las gemas usando tus comandos de movimiento. hero . moveRight ( )" at bounding box center [961, 217] width 334 height 375
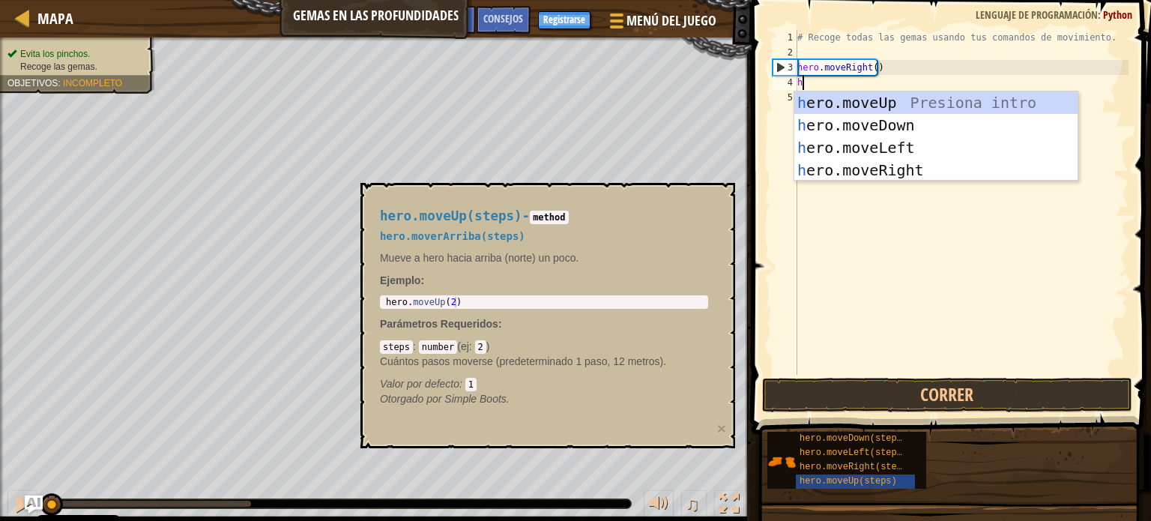
scroll to position [7, 0]
type textarea "he"
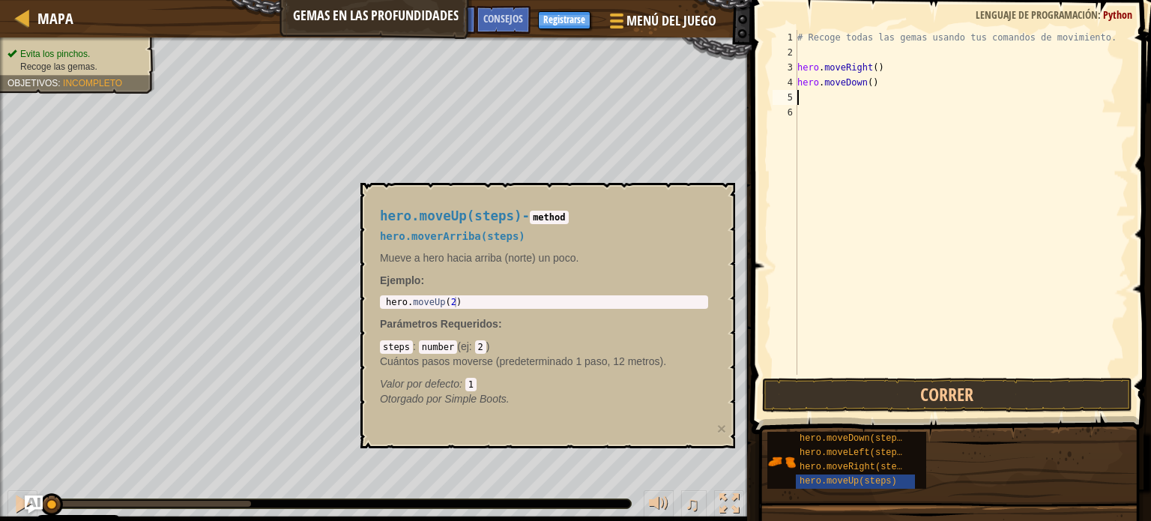
type textarea "he"
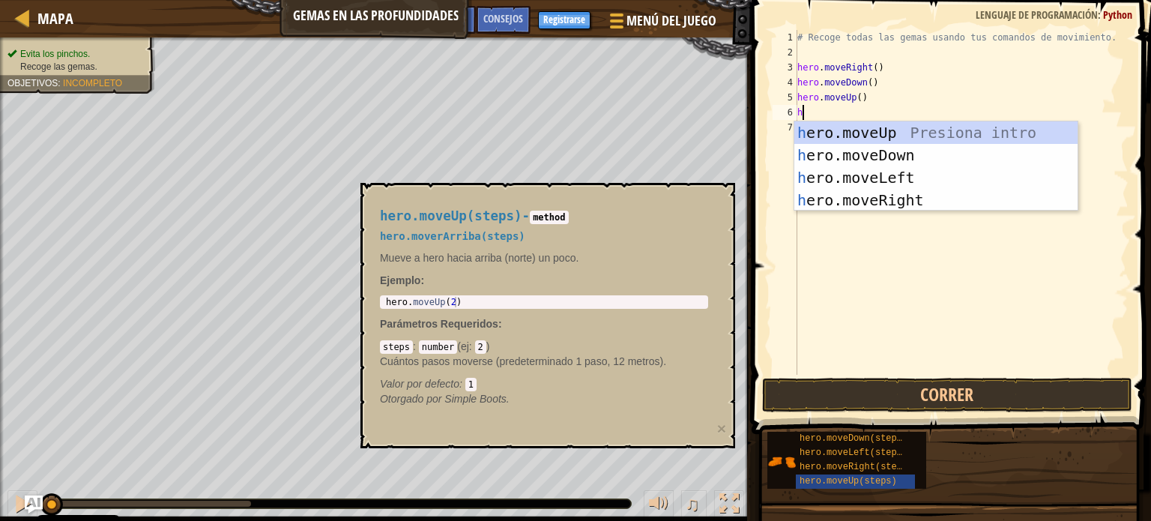
type textarea "he"
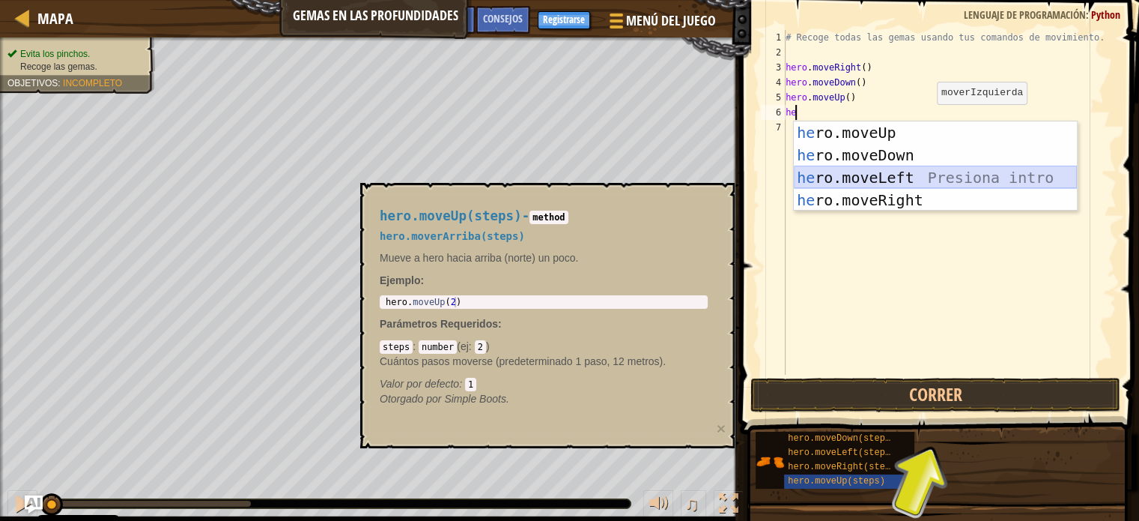
click at [902, 171] on div "he ro.moveUp Presiona intro he ro.moveDown Presiona intro he ro.moveLeft Presio…" at bounding box center [935, 188] width 283 height 135
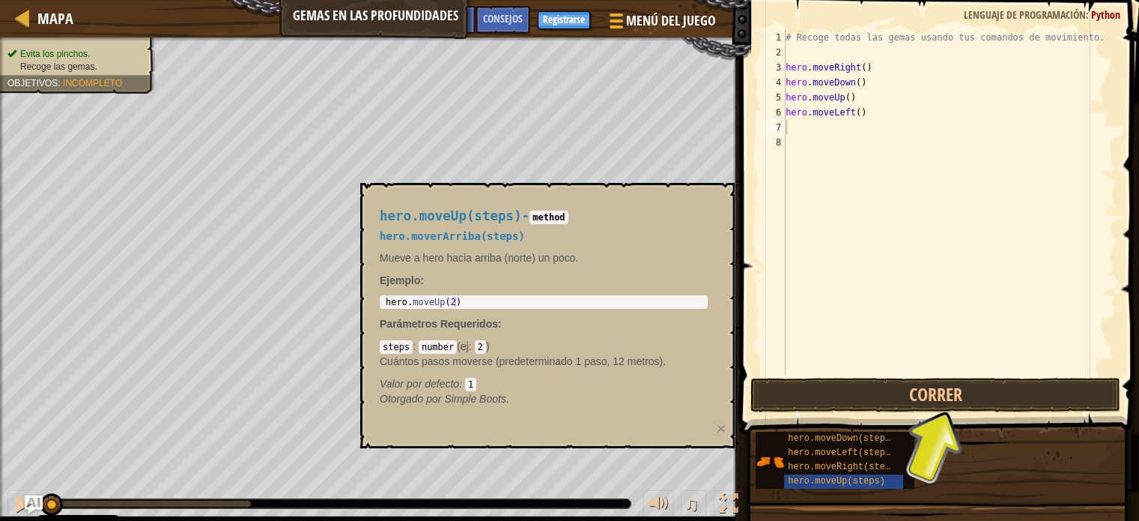
drag, startPoint x: 553, startPoint y: 213, endPoint x: 525, endPoint y: 255, distance: 50.9
click at [553, 212] on code "method" at bounding box center [549, 217] width 38 height 13
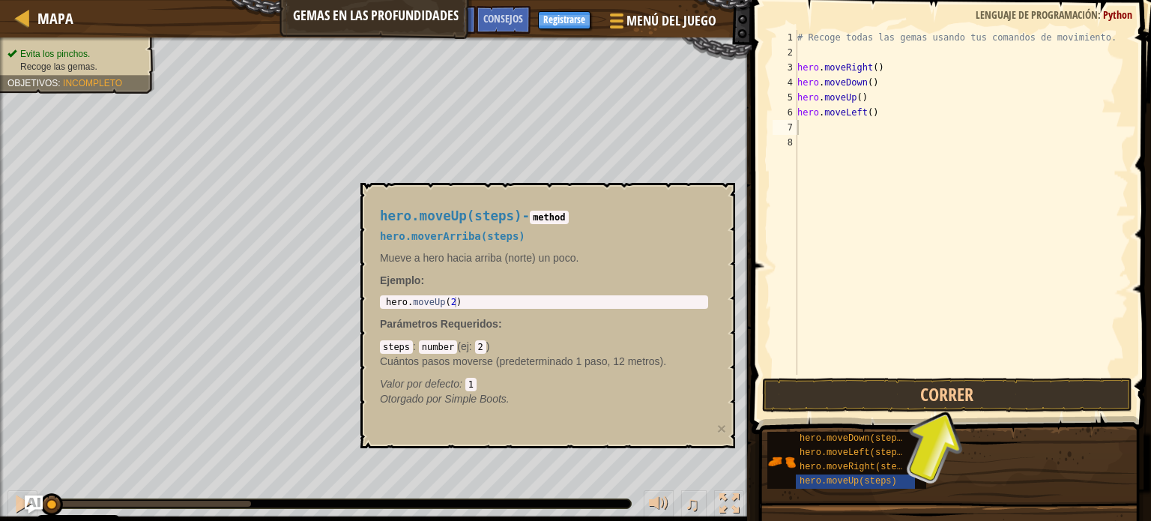
click at [447, 360] on p "Cuántos pasos moverse (predeterminado 1 paso, 12 metros)." at bounding box center [544, 361] width 328 height 15
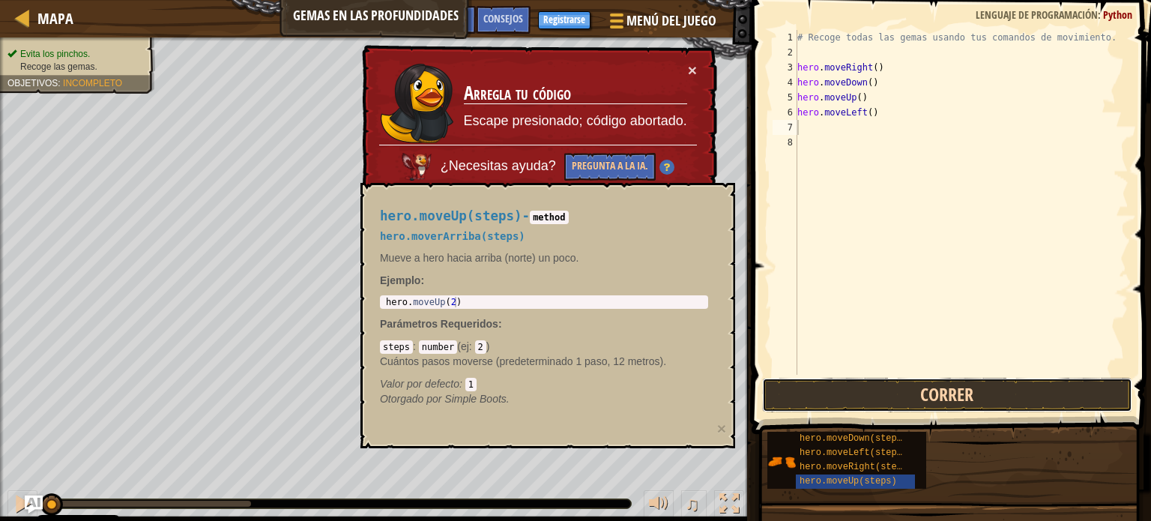
click at [971, 392] on button "Correr" at bounding box center [947, 395] width 370 height 34
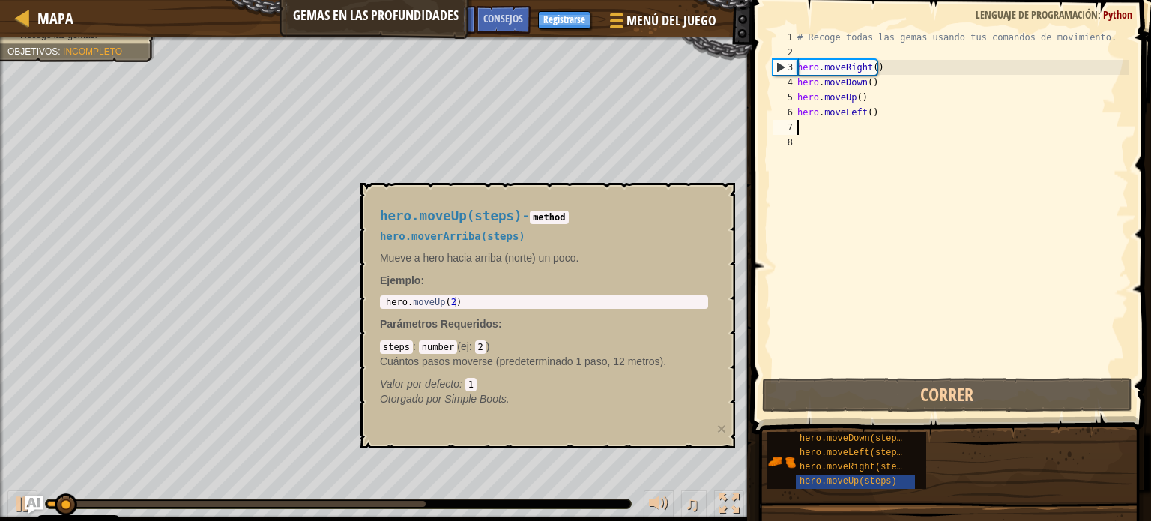
click at [588, 290] on div "hero.moveUp(steps) - method hero.moverArriba(steps) Mueve a hero hacia arriba (…" at bounding box center [543, 307] width 349 height 225
type textarea "hero.moveUp(2)"
drag, startPoint x: 533, startPoint y: 315, endPoint x: 473, endPoint y: 360, distance: 76.0
click at [502, 347] on div "hero.moveUp(steps) - method hero.moverArriba(steps) Mueve a hero hacia arriba (…" at bounding box center [543, 307] width 349 height 225
click at [435, 386] on div "steps : number ( ej : 2 ) Cuántos pasos moverse (predeterminado 1 paso, 12 metr…" at bounding box center [544, 365] width 328 height 52
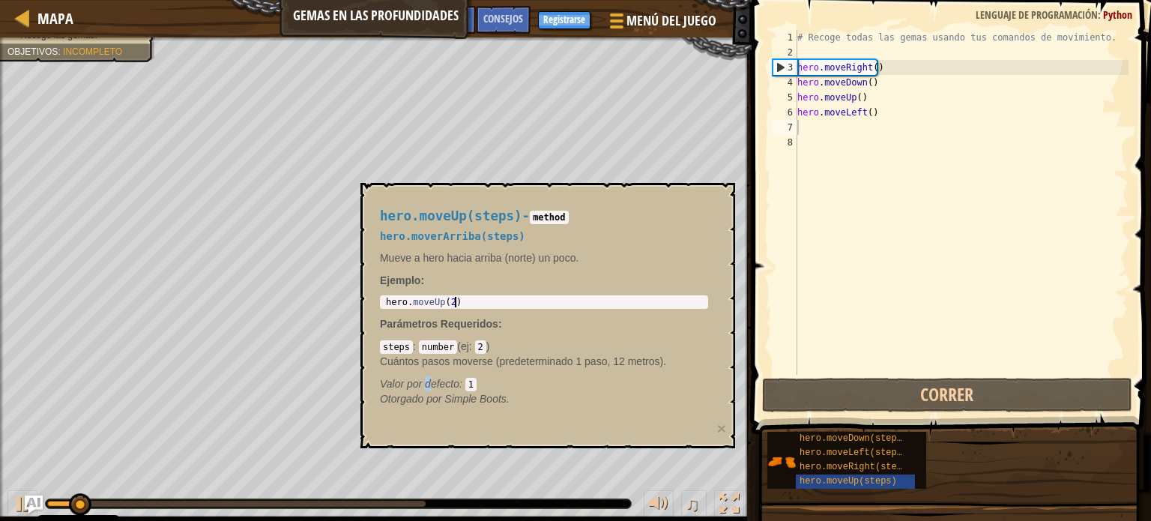
click at [426, 388] on span "Valor por defecto" at bounding box center [419, 384] width 79 height 12
drag, startPoint x: 468, startPoint y: 378, endPoint x: 491, endPoint y: 392, distance: 27.2
click at [486, 379] on div "Valor por defecto : 1" at bounding box center [544, 383] width 328 height 15
drag, startPoint x: 491, startPoint y: 392, endPoint x: 420, endPoint y: 394, distance: 72.0
click at [420, 394] on em "Otorgado por Simple Boots." at bounding box center [445, 399] width 130 height 12
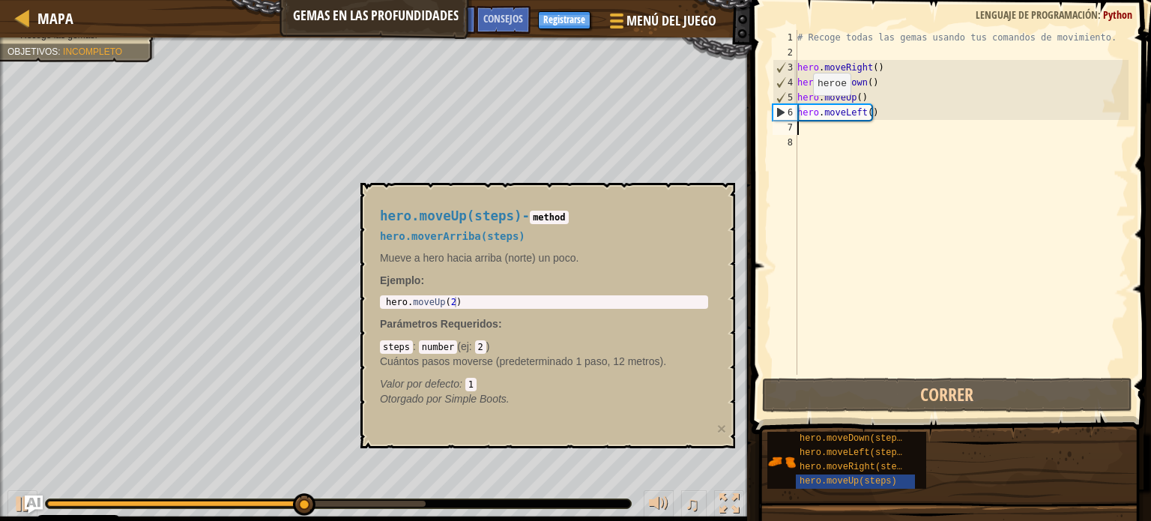
click at [779, 135] on div "8" at bounding box center [784, 142] width 25 height 15
click at [730, 512] on div at bounding box center [728, 503] width 19 height 19
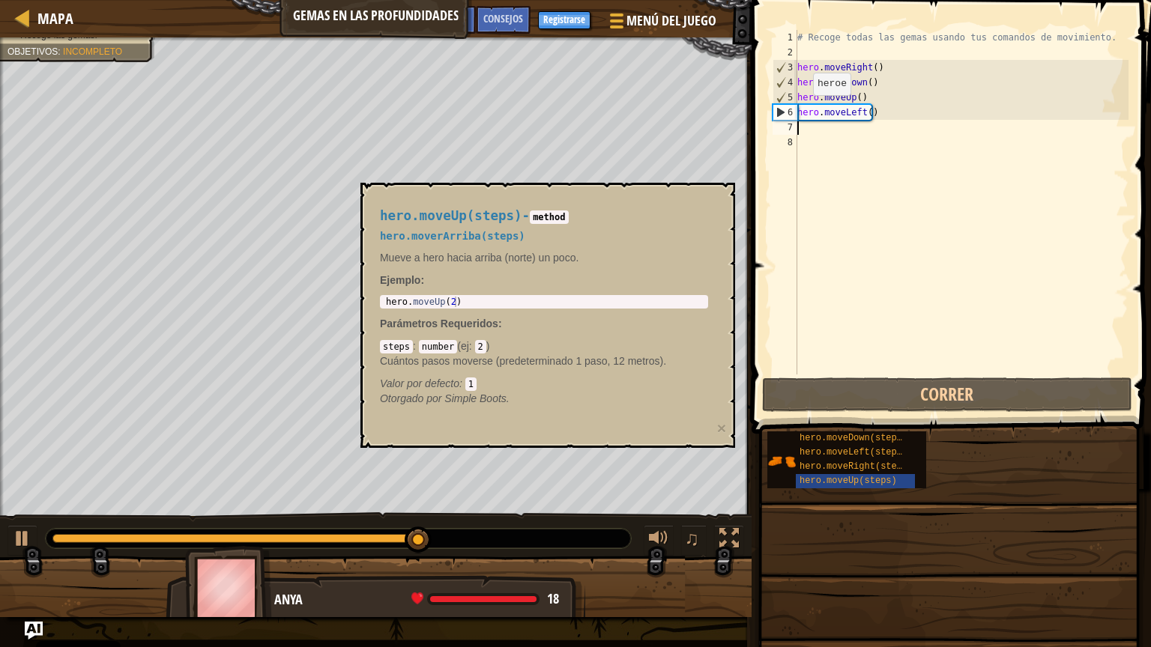
click at [625, 290] on div "hero.moveUp(steps) - method hero.moverArriba(steps) Mueve a hero hacia arriba (…" at bounding box center [543, 307] width 349 height 225
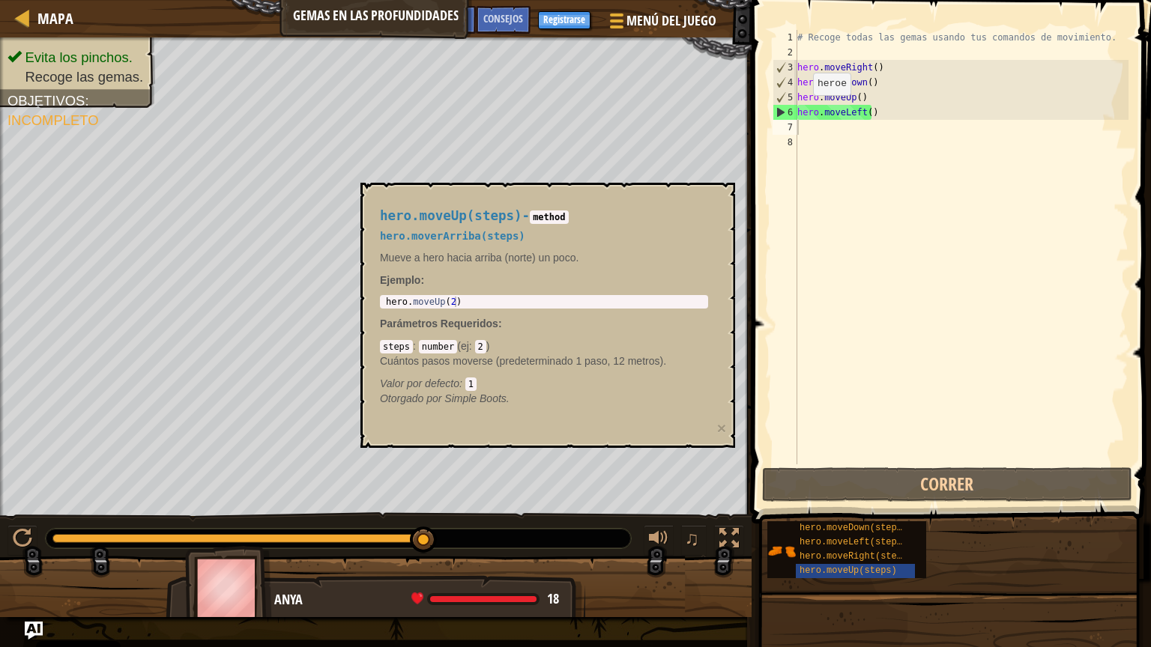
click at [551, 321] on p "Parámetros Requeridos :" at bounding box center [544, 323] width 328 height 15
click at [512, 321] on p "Parámetros Requeridos :" at bounding box center [544, 323] width 328 height 15
drag, startPoint x: 485, startPoint y: 318, endPoint x: 470, endPoint y: 319, distance: 15.1
click at [473, 319] on div "hero.moveUp(steps) - method hero.moverArriba(steps) Mueve a hero hacia arriba (…" at bounding box center [543, 307] width 349 height 225
click at [458, 318] on span "Parámetros Requeridos" at bounding box center [439, 324] width 118 height 12
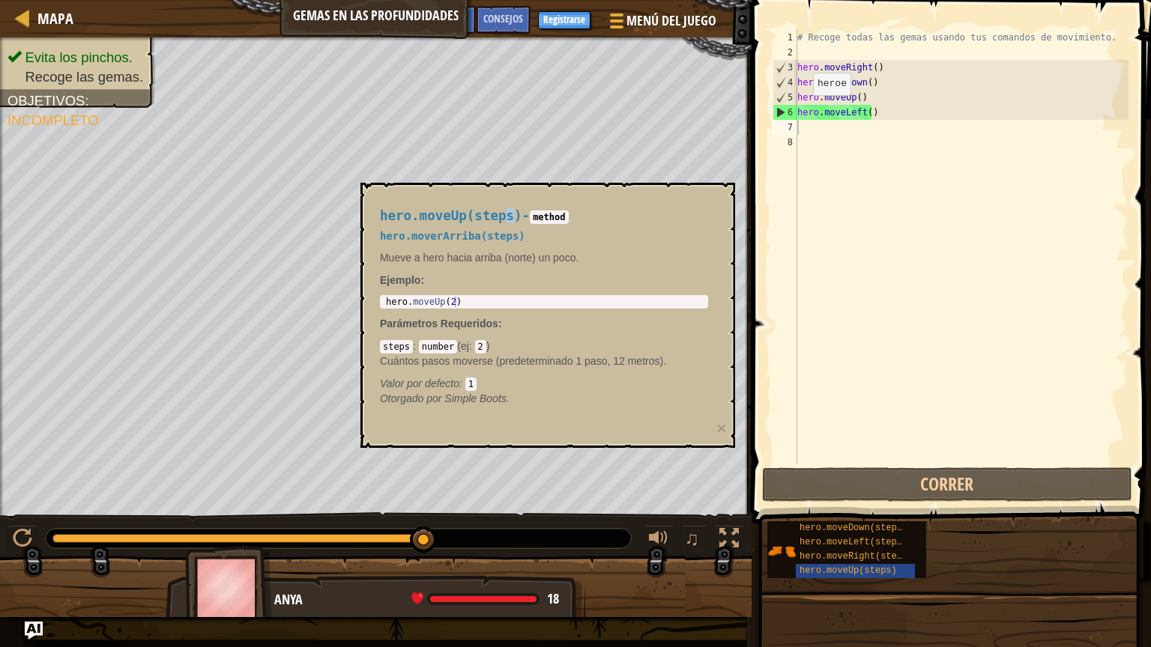
click at [501, 201] on div "hero.moveUp(steps) - method hero.moverArriba(steps) Mueve a hero hacia arriba (…" at bounding box center [543, 307] width 349 height 225
click at [518, 216] on h4 "hero.moveUp(steps) - method" at bounding box center [544, 216] width 328 height 14
